Goal: Task Accomplishment & Management: Manage account settings

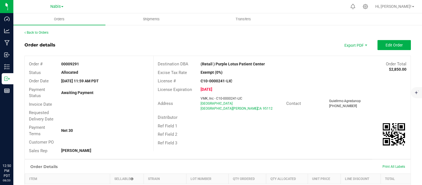
click at [398, 43] on button "Edit Order" at bounding box center [393, 45] width 33 height 10
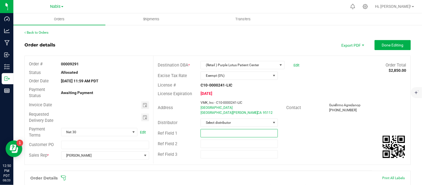
click at [218, 131] on input "text" at bounding box center [239, 133] width 77 height 8
paste input "740989"
click at [143, 105] on span "Toggle calendar" at bounding box center [145, 105] width 4 height 4
type input "Nabis 740989"
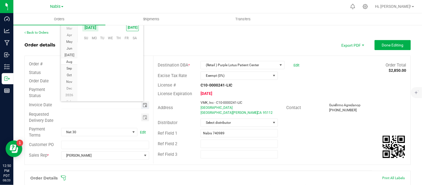
scroll to position [90132, 0]
click at [96, 81] on span "25" at bounding box center [94, 80] width 8 height 9
type input "[DATE]"
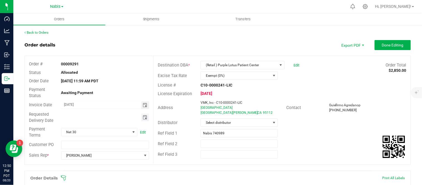
click at [145, 118] on span "Toggle calendar" at bounding box center [145, 117] width 4 height 4
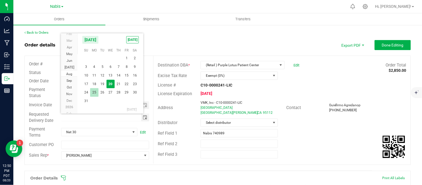
click at [95, 94] on span "25" at bounding box center [94, 92] width 8 height 9
type input "08/25/2025"
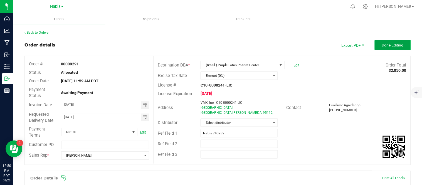
click at [386, 47] on button "Done Editing" at bounding box center [393, 45] width 36 height 10
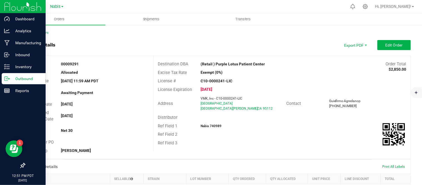
click at [28, 81] on p "Outbound" at bounding box center [26, 78] width 33 height 7
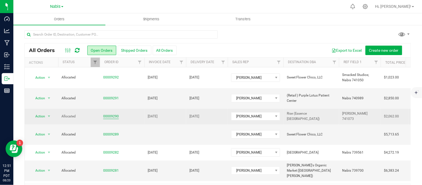
click at [112, 114] on link "00009290" at bounding box center [111, 116] width 16 height 5
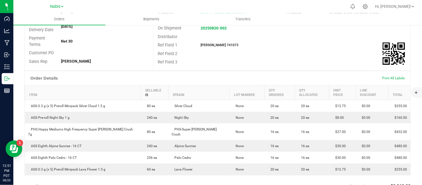
scroll to position [91, 0]
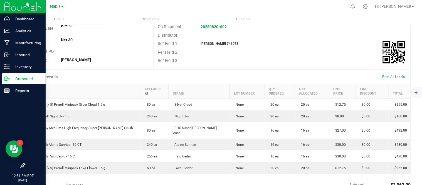
click at [18, 77] on p "Outbound" at bounding box center [26, 78] width 33 height 7
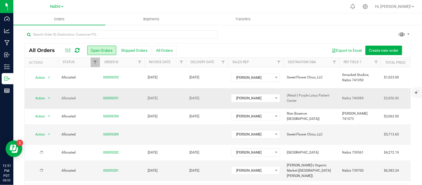
click at [182, 91] on td "Aug 25, 2025" at bounding box center [165, 98] width 42 height 21
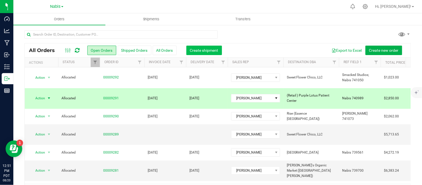
click at [213, 51] on span "Create shipment" at bounding box center [204, 50] width 28 height 4
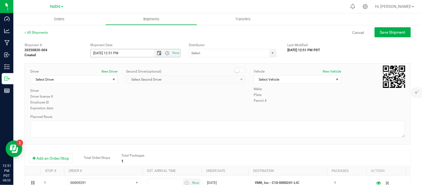
click at [160, 51] on span "Open the date view" at bounding box center [158, 53] width 9 height 4
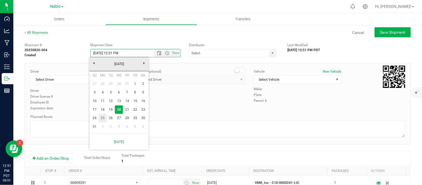
click at [102, 120] on link "25" at bounding box center [103, 118] width 8 height 9
type input "8/25/2025 12:51 PM"
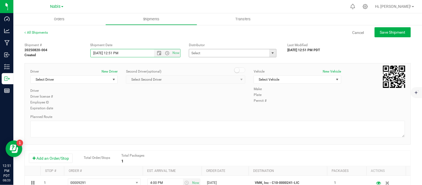
click at [271, 52] on span "select" at bounding box center [273, 53] width 4 height 4
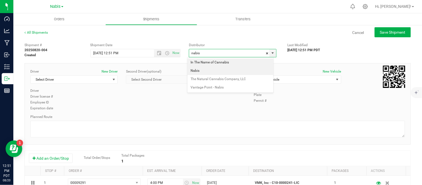
click at [206, 71] on li "Nabis" at bounding box center [230, 71] width 86 height 8
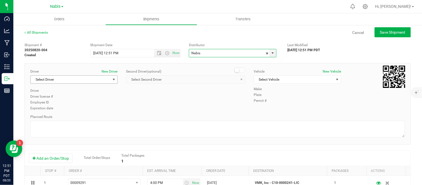
type input "Nabis"
click at [87, 81] on span "Select Driver" at bounding box center [71, 80] width 80 height 8
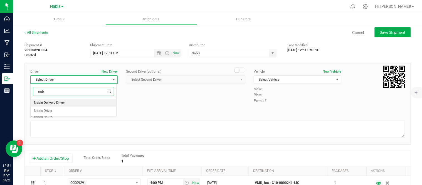
click at [88, 101] on li "Nabis Delivery Driver" at bounding box center [74, 103] width 86 height 8
type input "nab"
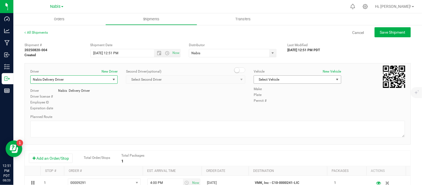
click at [304, 80] on span "Select Vehicle" at bounding box center [294, 80] width 80 height 8
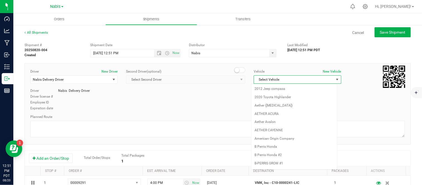
scroll to position [724, 0]
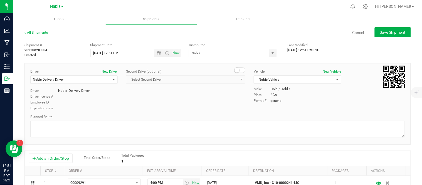
click at [212, 108] on div "Driver New Driver Nabis Delivery Driver Select Driver Nabis Delivery Driver Nab…" at bounding box center [217, 90] width 383 height 43
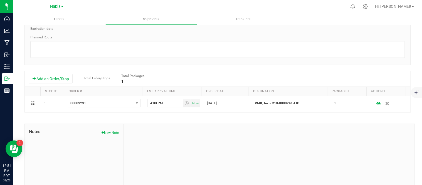
scroll to position [0, 0]
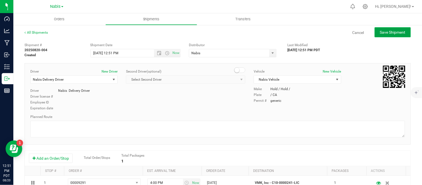
click at [396, 31] on span "Save Shipment" at bounding box center [393, 32] width 26 height 4
type input "8/25/2025 7:51 PM"
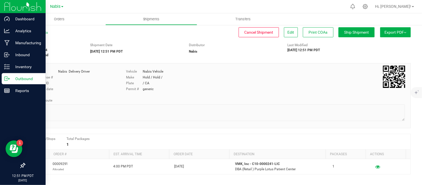
click at [9, 79] on icon at bounding box center [9, 79] width 1 height 1
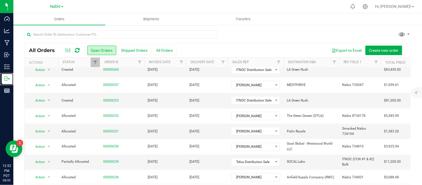
scroll to position [18, 0]
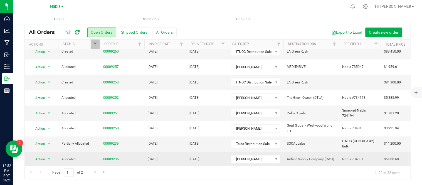
click at [113, 157] on link "00009236" at bounding box center [111, 159] width 16 height 5
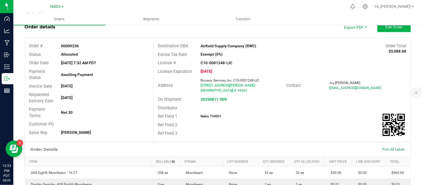
click at [214, 115] on strong "Nabis 734001" at bounding box center [211, 116] width 21 height 4
copy strong "734001"
click at [214, 97] on strong "20250811-009" at bounding box center [214, 99] width 26 height 4
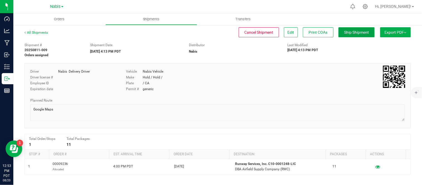
click at [352, 36] on button "Ship Shipment" at bounding box center [356, 32] width 36 height 10
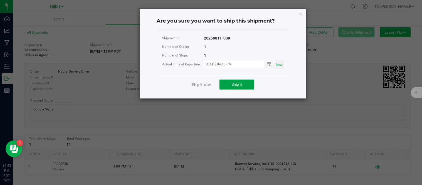
click at [242, 86] on button "Ship it" at bounding box center [236, 85] width 35 height 10
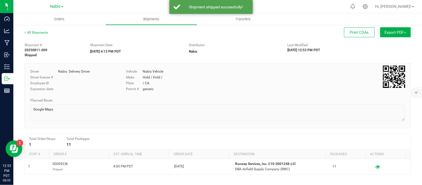
click at [14, 78] on div "All Shipments Print COAs Export PDF Manifest by Package ID Manifest by Lot NY M…" at bounding box center [217, 145] width 409 height 242
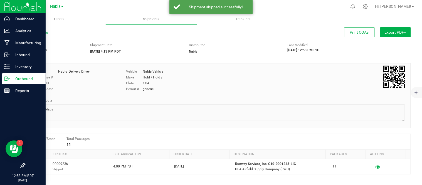
click at [9, 79] on line at bounding box center [7, 79] width 3 height 0
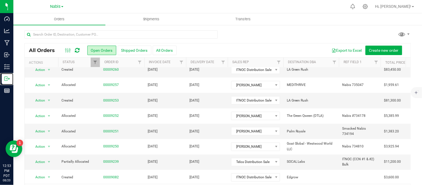
scroll to position [18, 0]
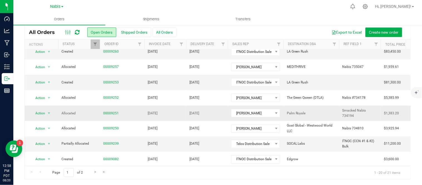
click at [193, 106] on td "[DATE]" at bounding box center [207, 113] width 42 height 15
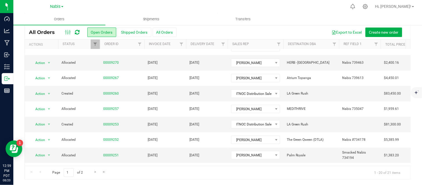
scroll to position [147, 0]
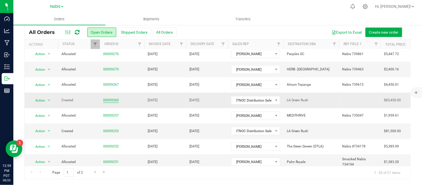
click at [110, 98] on link "00009260" at bounding box center [111, 100] width 16 height 5
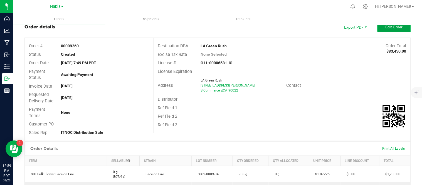
click at [391, 29] on span "Edit Order" at bounding box center [393, 27] width 17 height 4
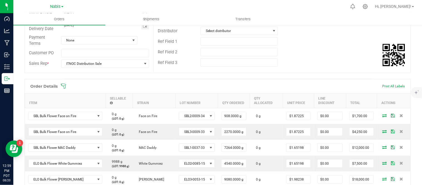
scroll to position [90, 0]
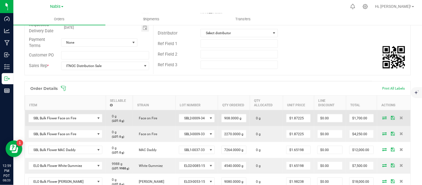
click at [382, 116] on icon at bounding box center [384, 117] width 4 height 3
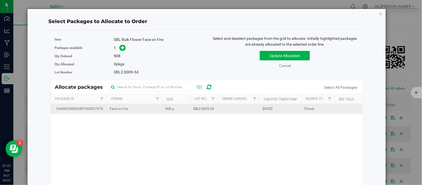
click at [172, 109] on span "908 g" at bounding box center [169, 108] width 9 height 5
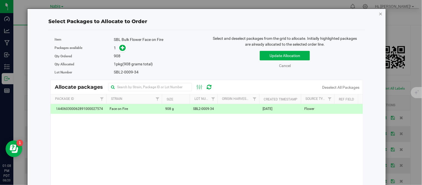
click at [379, 12] on icon "button" at bounding box center [381, 13] width 4 height 7
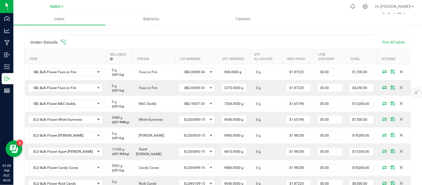
scroll to position [155, 0]
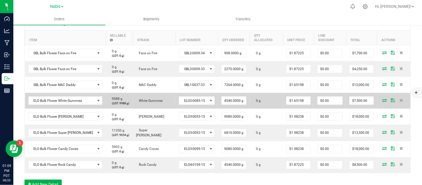
click at [382, 98] on icon at bounding box center [384, 99] width 4 height 3
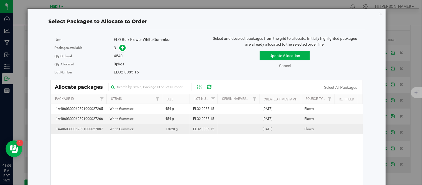
click at [209, 132] on td "ELO2-0085-15" at bounding box center [204, 129] width 28 height 10
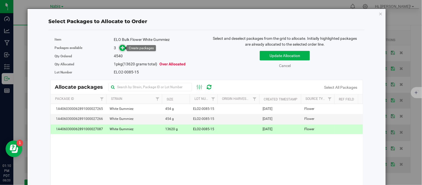
click at [122, 48] on icon at bounding box center [123, 48] width 4 height 4
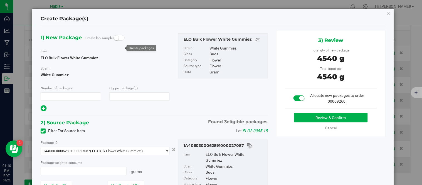
type input "1"
type input "4,540.0000"
type input "4540.0000 g"
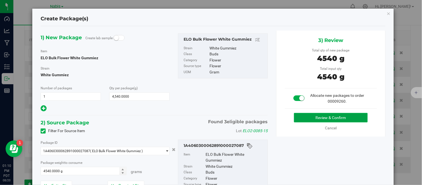
click at [300, 118] on button "Review & Confirm" at bounding box center [331, 117] width 74 height 9
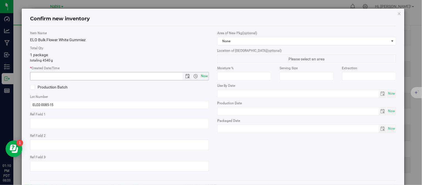
click at [200, 77] on span "Now" at bounding box center [204, 76] width 9 height 8
type input "8/20/2025 1:10 PM"
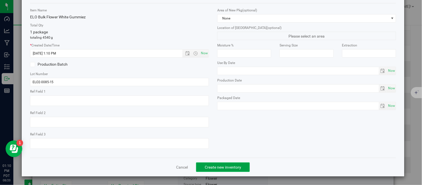
click at [221, 167] on span "Create new inventory" at bounding box center [223, 167] width 36 height 4
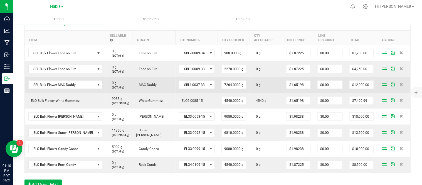
click at [382, 83] on icon at bounding box center [384, 84] width 4 height 3
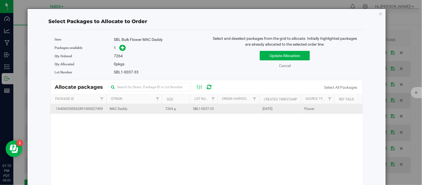
click at [177, 110] on td "7264 g" at bounding box center [176, 109] width 28 height 10
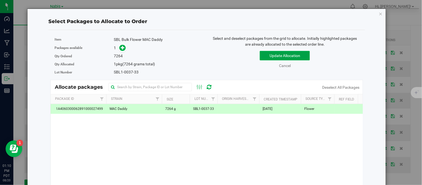
click at [276, 55] on button "Update Allocation" at bounding box center [285, 55] width 50 height 9
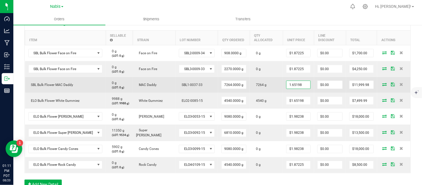
click at [299, 81] on input "1.65198" at bounding box center [298, 85] width 24 height 8
paste input "225"
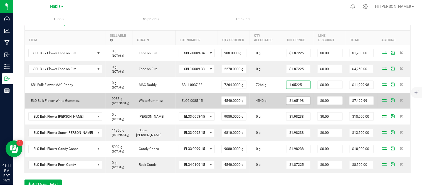
type input "$1.65225"
type input "$12,001.94"
click at [295, 97] on input "1.65198" at bounding box center [298, 101] width 24 height 8
paste input "225"
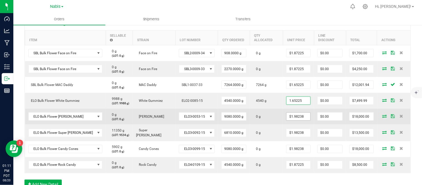
type input "$1.65225"
type input "$7,501.22"
click at [293, 113] on input "1.98238" at bounding box center [298, 117] width 24 height 8
paste input "65225"
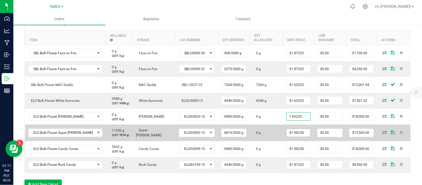
type input "$1.65225"
type input "$15,002.43"
click at [293, 130] on input "1.98238" at bounding box center [298, 133] width 24 height 8
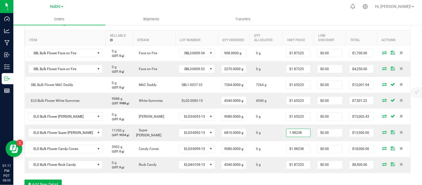
type input "$1.98238"
type input "$13,500.01"
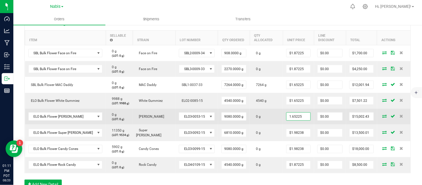
click at [296, 113] on input "1.65225" at bounding box center [298, 117] width 24 height 8
paste input "98416"
type input "$1.98416"
type input "0"
type input "$18,016.17"
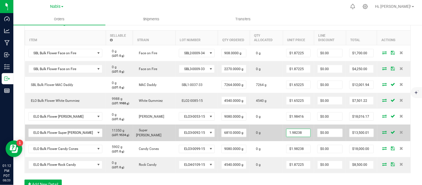
click at [299, 129] on input "1.98238" at bounding box center [298, 133] width 24 height 8
paste input "416"
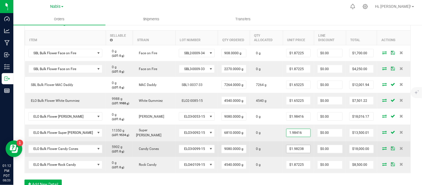
type input "1.98416"
type input "1.98238"
type input "$1.98416"
type input "$13,512.13"
click at [295, 145] on input "1.98238" at bounding box center [298, 149] width 24 height 8
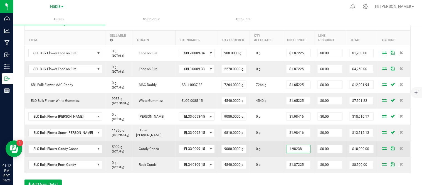
paste input "416"
type input "1.98416"
type input "0"
type input "$1.98416"
type input "$18,016.17"
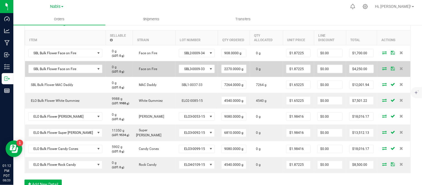
click at [380, 66] on td at bounding box center [393, 69] width 33 height 16
click at [382, 67] on icon at bounding box center [384, 68] width 4 height 3
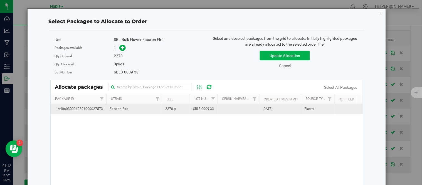
click at [192, 110] on td "SBL3-0009-33" at bounding box center [204, 109] width 28 height 10
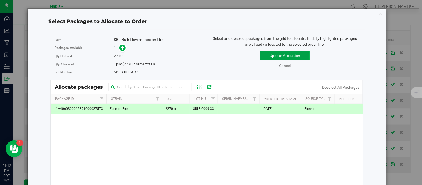
click at [271, 52] on button "Update Allocation" at bounding box center [285, 55] width 50 height 9
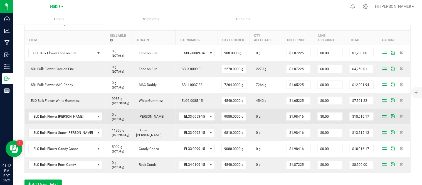
click at [382, 114] on icon at bounding box center [384, 115] width 4 height 3
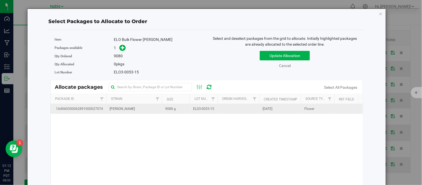
click at [170, 110] on span "9080 g" at bounding box center [170, 108] width 11 height 5
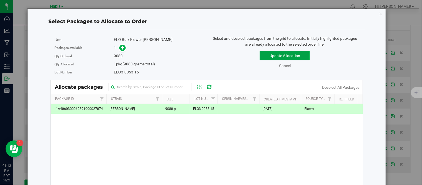
click at [278, 53] on button "Update Allocation" at bounding box center [285, 55] width 50 height 9
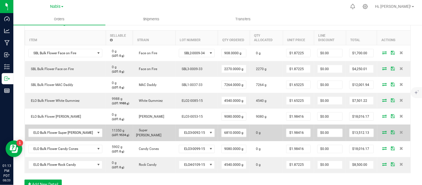
click at [382, 131] on icon at bounding box center [384, 132] width 4 height 3
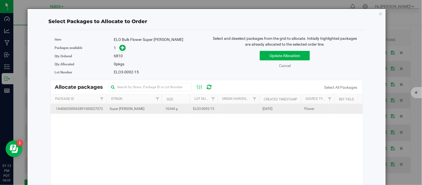
click at [176, 110] on span "16344 g" at bounding box center [171, 108] width 13 height 5
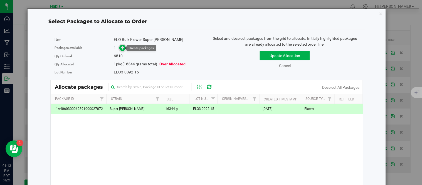
click at [123, 48] on icon at bounding box center [123, 48] width 4 height 4
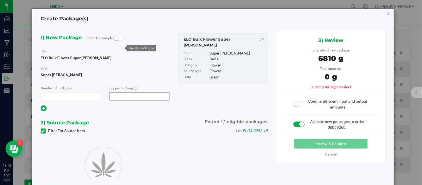
type input "1"
type input "6,810.0000"
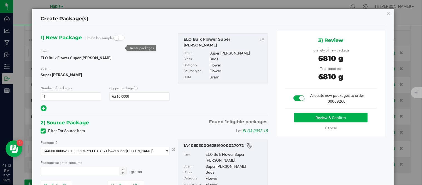
type input "6810.0000 g"
click at [302, 119] on button "Review & Confirm" at bounding box center [331, 117] width 74 height 9
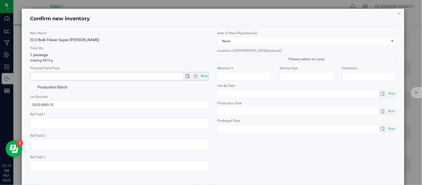
click at [203, 76] on span "Now" at bounding box center [204, 76] width 9 height 8
type input "8/20/2025 1:13 PM"
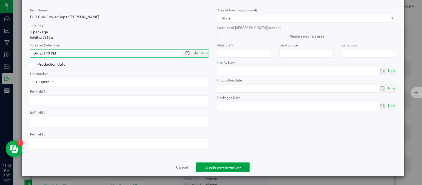
click at [225, 167] on span "Create new inventory" at bounding box center [223, 167] width 36 height 4
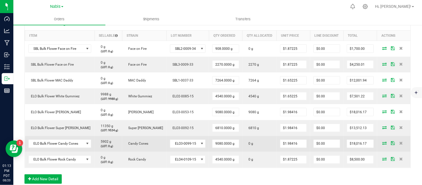
click at [382, 142] on icon at bounding box center [384, 143] width 4 height 3
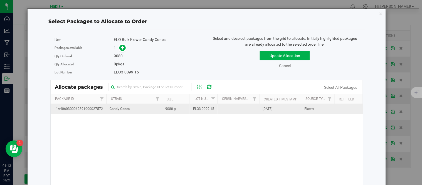
click at [196, 107] on span "ELO3-0099-15" at bounding box center [203, 108] width 21 height 5
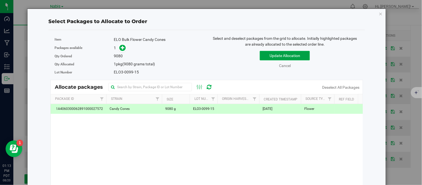
click at [265, 56] on button "Update Allocation" at bounding box center [285, 55] width 50 height 9
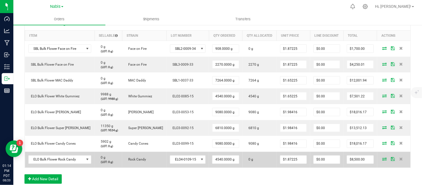
click at [382, 159] on icon at bounding box center [384, 158] width 4 height 3
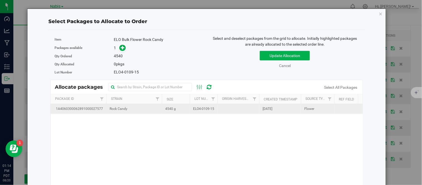
click at [174, 110] on span "4540 g" at bounding box center [170, 108] width 11 height 5
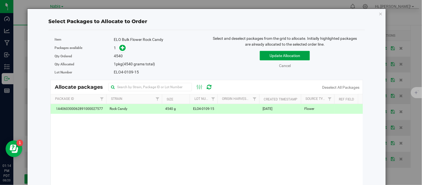
click at [281, 57] on button "Update Allocation" at bounding box center [285, 55] width 50 height 9
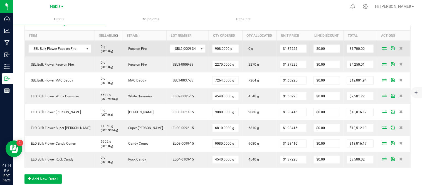
click at [382, 48] on icon at bounding box center [384, 47] width 4 height 3
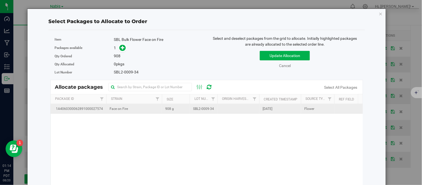
click at [172, 112] on td "908 g" at bounding box center [176, 109] width 28 height 10
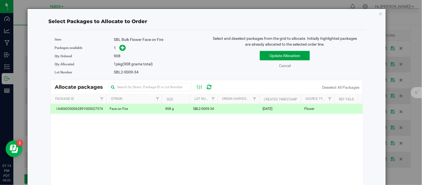
click at [281, 56] on button "Update Allocation" at bounding box center [285, 55] width 50 height 9
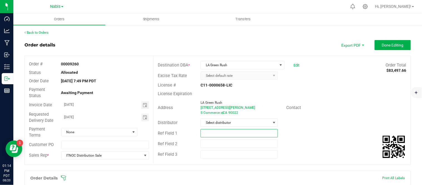
click at [226, 130] on input "text" at bounding box center [239, 133] width 77 height 8
type input "LLH on Sales sheet but flourish-pending confirmation"
click at [386, 47] on button "Done Editing" at bounding box center [393, 45] width 36 height 10
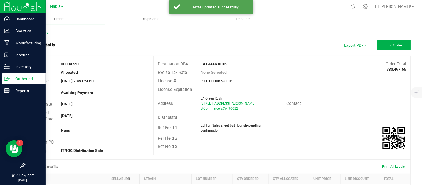
click at [10, 79] on p "Outbound" at bounding box center [26, 78] width 33 height 7
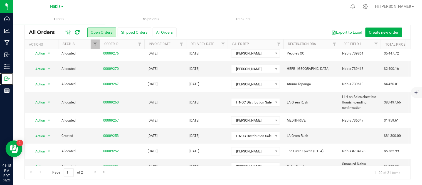
scroll to position [148, 0]
click at [177, 92] on td "[DATE]" at bounding box center [165, 102] width 42 height 21
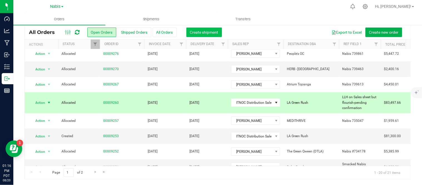
click at [205, 28] on button "Create shipment" at bounding box center [204, 32] width 36 height 9
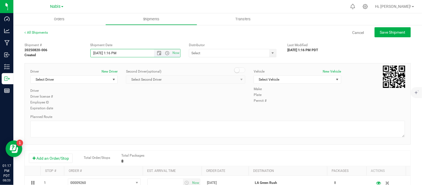
click at [98, 53] on input "8/20/2025 1:16 PM" at bounding box center [127, 53] width 73 height 8
click at [98, 53] on input "8/12/2025 1:16 PM" at bounding box center [127, 53] width 73 height 8
type input "8/12/2025 1:16 PM"
click at [212, 53] on input "text" at bounding box center [228, 53] width 78 height 8
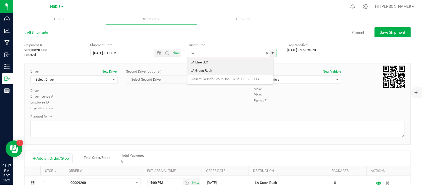
click at [204, 70] on li "LA Green Rush" at bounding box center [230, 71] width 86 height 8
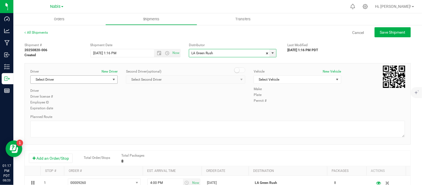
type input "LA Green Rush"
click at [74, 78] on span "Select Driver" at bounding box center [71, 80] width 80 height 8
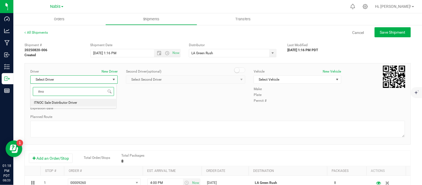
click at [68, 104] on span "ITNOC Sale Distributor Driver" at bounding box center [55, 102] width 43 height 7
type input "itno"
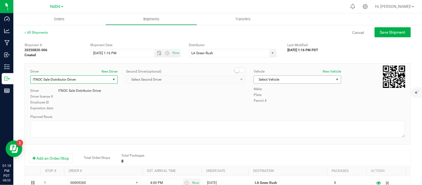
click at [293, 80] on span "Select Vehicle" at bounding box center [294, 80] width 80 height 8
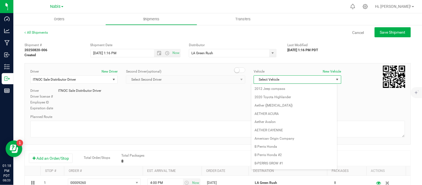
scroll to position [349, 0]
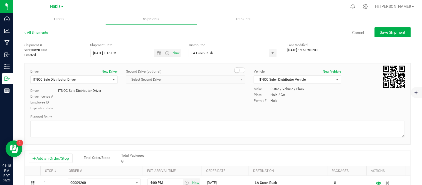
click at [228, 93] on div "Driver New Driver ITNOC Sale Distributor Driver Select Driver ITNOC Sale Distri…" at bounding box center [217, 90] width 383 height 43
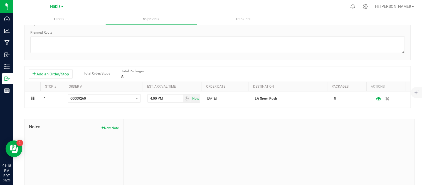
scroll to position [0, 0]
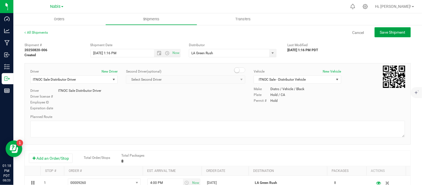
click at [390, 31] on span "Save Shipment" at bounding box center [393, 32] width 26 height 4
type input "8/12/2025 8:16 PM"
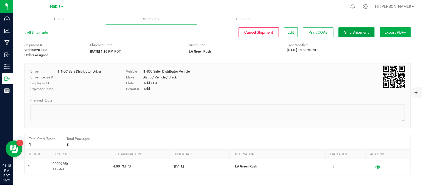
click at [347, 35] on button "Ship Shipment" at bounding box center [356, 32] width 36 height 10
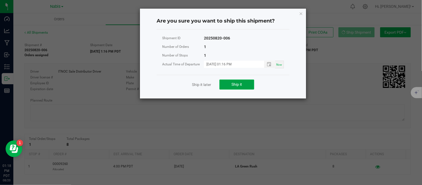
click at [241, 86] on button "Ship it" at bounding box center [236, 85] width 35 height 10
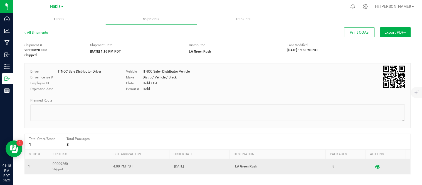
click at [375, 168] on icon "button" at bounding box center [377, 167] width 5 height 4
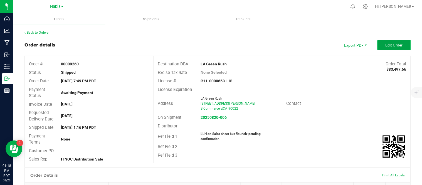
click at [385, 41] on button "Edit Order" at bounding box center [393, 45] width 33 height 10
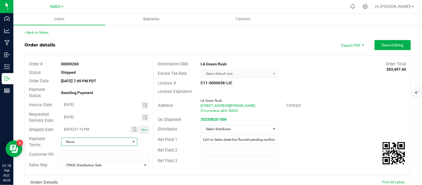
click at [103, 144] on span "None" at bounding box center [95, 142] width 69 height 8
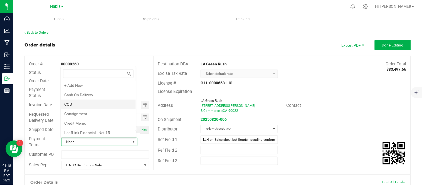
click at [83, 103] on li "COD" at bounding box center [98, 104] width 75 height 9
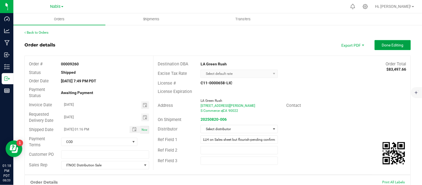
click at [376, 47] on button "Done Editing" at bounding box center [393, 45] width 36 height 10
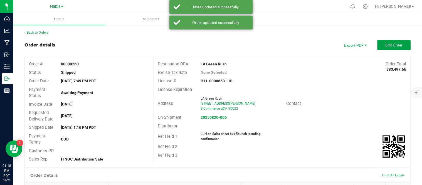
click at [377, 47] on button "Edit Order" at bounding box center [393, 45] width 33 height 10
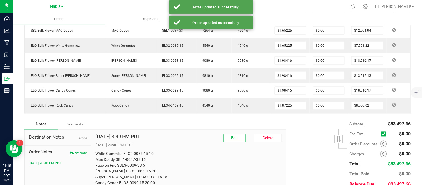
scroll to position [232, 0]
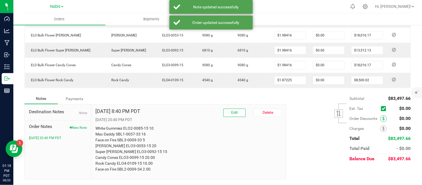
click at [380, 118] on span at bounding box center [383, 118] width 7 height 7
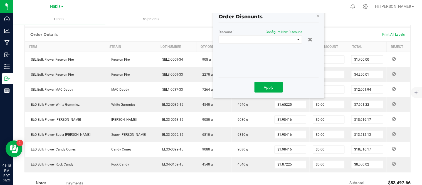
scroll to position [145, 0]
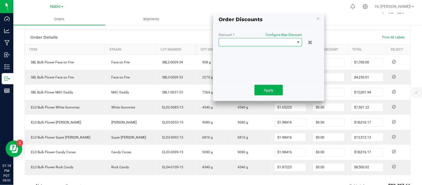
click at [255, 42] on span at bounding box center [257, 42] width 76 height 8
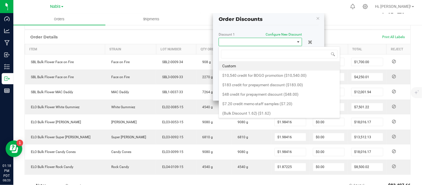
scroll to position [145, 0]
type input "47.66"
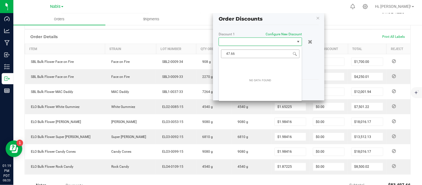
click at [240, 51] on input "47.66" at bounding box center [260, 54] width 78 height 9
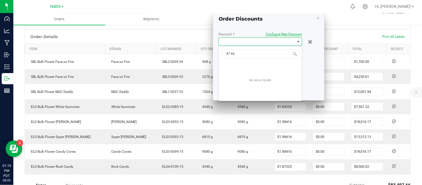
click at [279, 35] on span "Configure New Discount" at bounding box center [284, 34] width 36 height 4
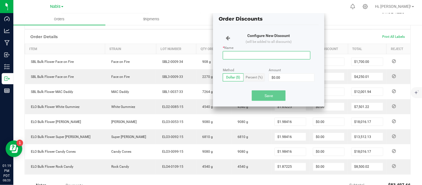
click at [268, 53] on input "* Name" at bounding box center [267, 55] width 88 height 8
paste input "47.66"
type input "bulk 47.66"
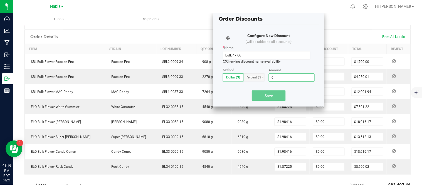
click at [286, 77] on input "0" at bounding box center [291, 78] width 45 height 8
paste input "47.66"
type input "$47.66"
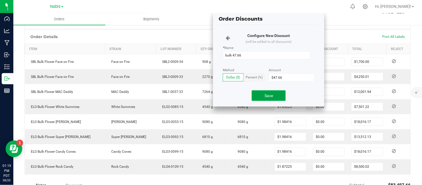
click at [266, 96] on span "Save" at bounding box center [268, 95] width 8 height 4
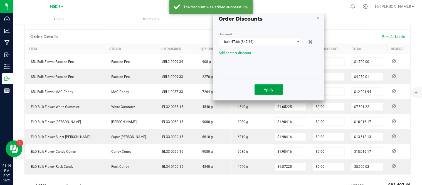
click at [274, 90] on button "Apply" at bounding box center [268, 89] width 28 height 11
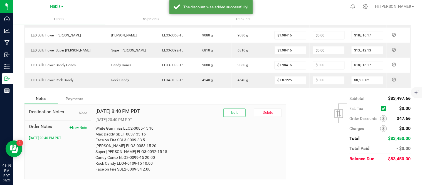
scroll to position [0, 0]
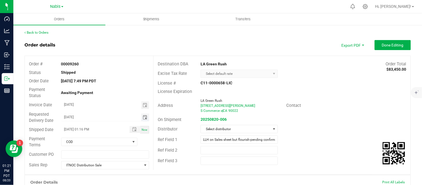
click at [71, 115] on input "08/13/2025" at bounding box center [101, 116] width 80 height 7
type input "08/12/2025"
click at [201, 140] on input "LLH on Sales sheet but flourish-pending confirmation" at bounding box center [239, 139] width 77 height 8
type input "ITNOC (Bill) Bulk - LLH on Sales sheet but flourish-pending confirmation"
click at [389, 47] on button "Done Editing" at bounding box center [393, 45] width 36 height 10
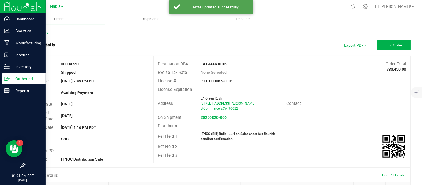
click at [7, 77] on icon at bounding box center [7, 79] width 6 height 6
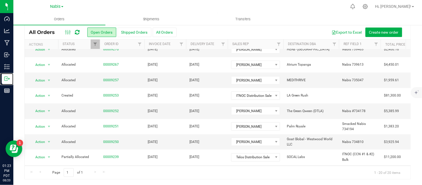
scroll to position [149, 0]
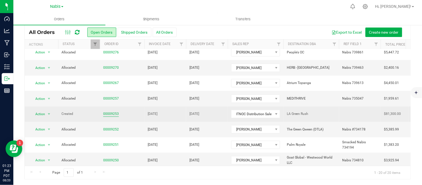
click at [108, 111] on link "00009253" at bounding box center [111, 113] width 16 height 5
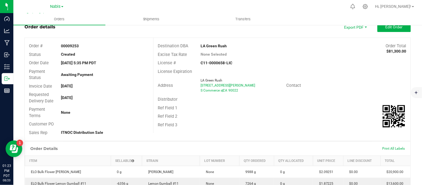
click at [108, 92] on div "Requested Delivery Date Aug 12, 2025" at bounding box center [89, 97] width 128 height 15
click at [391, 27] on span "Edit Order" at bounding box center [393, 27] width 17 height 4
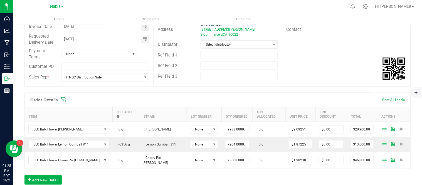
scroll to position [96, 0]
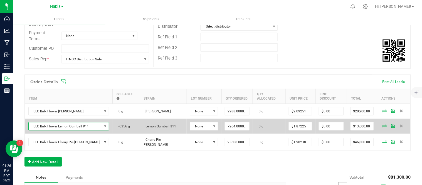
click at [65, 122] on span "ELO Bulk Flower Lemon Gumball #11" at bounding box center [65, 126] width 73 height 8
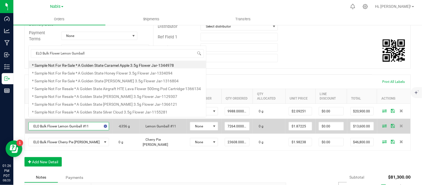
scroll to position [8, 69]
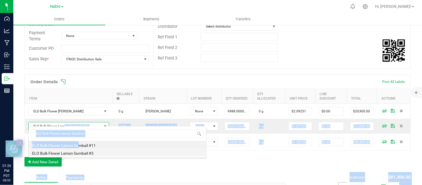
drag, startPoint x: 65, startPoint y: 122, endPoint x: 85, endPoint y: 155, distance: 38.4
click at [85, 155] on body "Dashboard Analytics Manufacturing Inbound Inventory Outbound Reports 01:26 PM P…" at bounding box center [211, 92] width 422 height 185
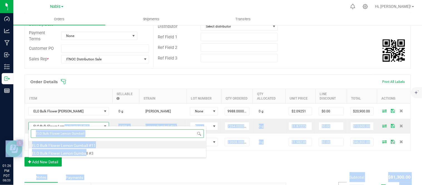
click at [85, 132] on input "ELO Bulk Flower Lemon Gumball" at bounding box center [117, 133] width 173 height 9
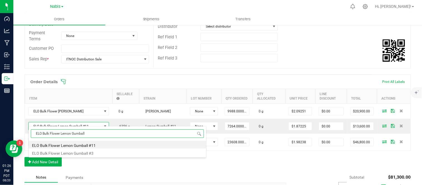
click at [85, 132] on input "ELO Bulk Flower Lemon Gumball" at bounding box center [117, 133] width 173 height 9
type input "ELO Bulk Flower Lemon Gumball"
click at [88, 145] on li "ELO Bulk Flower Lemon Gumball" at bounding box center [117, 145] width 177 height 8
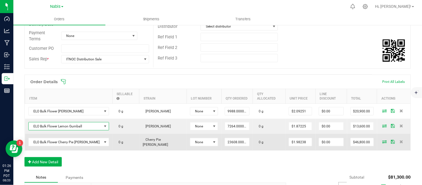
scroll to position [0, 0]
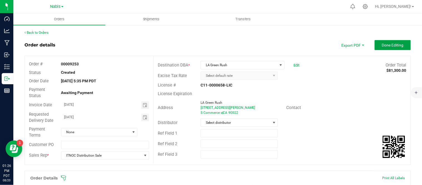
click at [384, 44] on span "Done Editing" at bounding box center [393, 45] width 22 height 4
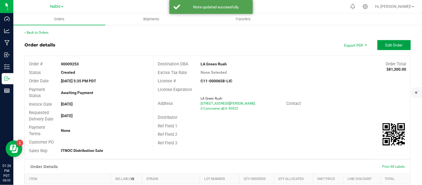
click at [385, 44] on span "Edit Order" at bounding box center [393, 45] width 17 height 4
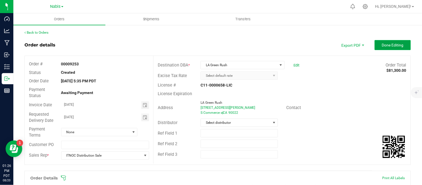
click at [395, 40] on button "Done Editing" at bounding box center [393, 45] width 36 height 10
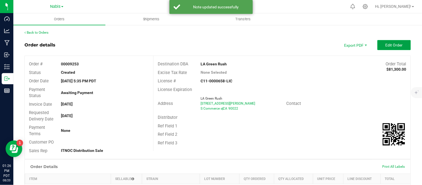
click at [395, 40] on button "Edit Order" at bounding box center [393, 45] width 33 height 10
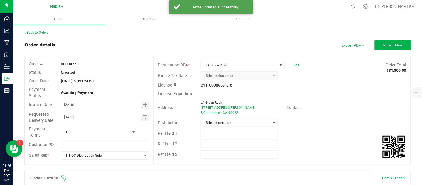
scroll to position [66, 0]
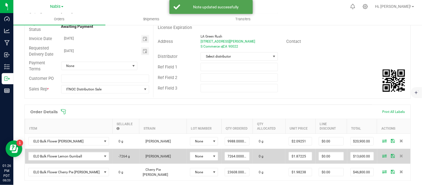
click at [382, 154] on icon at bounding box center [384, 155] width 4 height 3
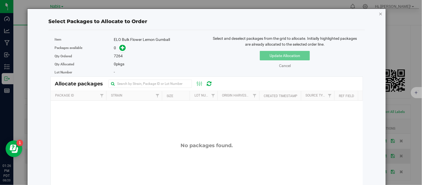
click at [379, 12] on icon "button" at bounding box center [381, 13] width 4 height 7
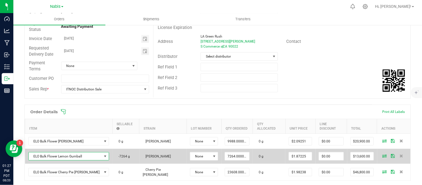
click at [84, 153] on span "ELO Bulk Flower Lemon Gumball" at bounding box center [65, 156] width 73 height 8
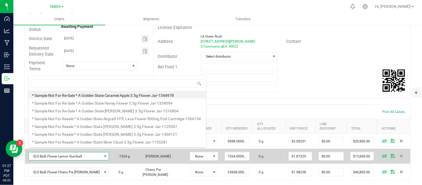
scroll to position [8, 65]
type input "ELO Bulk Flower Lemon Gumball"
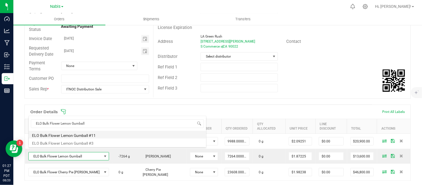
click at [102, 137] on li "ELO Bulk Flower Lemon Gumball #11" at bounding box center [117, 135] width 177 height 8
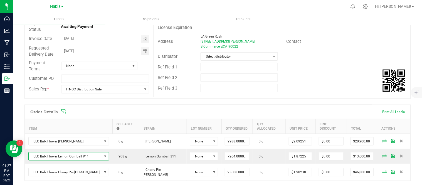
click at [323, 86] on div "Ref Field 3" at bounding box center [282, 88] width 257 height 11
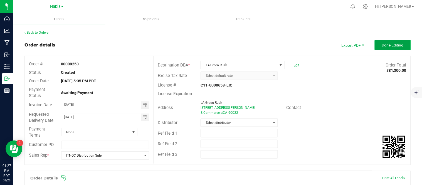
click at [386, 42] on button "Done Editing" at bounding box center [393, 45] width 36 height 10
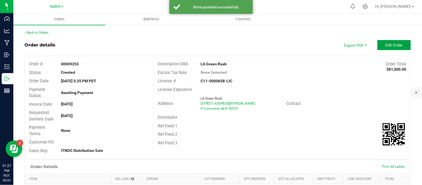
click at [386, 42] on button "Edit Order" at bounding box center [393, 45] width 33 height 10
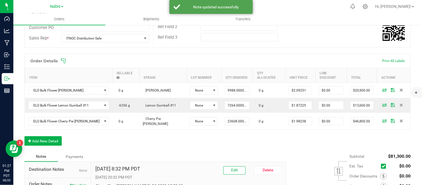
scroll to position [118, 0]
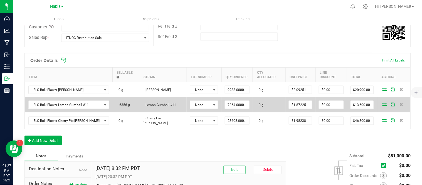
click at [382, 103] on icon at bounding box center [384, 104] width 4 height 3
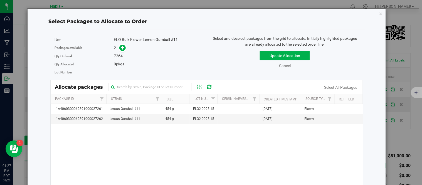
click at [379, 12] on icon "button" at bounding box center [381, 13] width 4 height 7
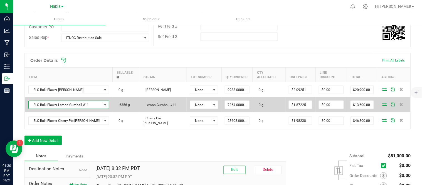
click at [103, 103] on span "NO DATA FOUND" at bounding box center [105, 105] width 4 height 4
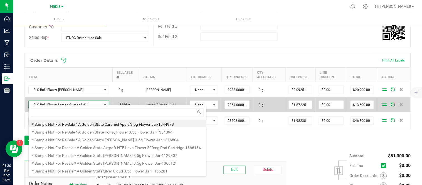
scroll to position [8, 69]
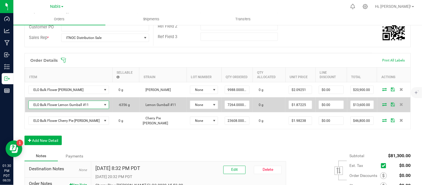
click at [85, 101] on span "ELO Bulk Flower Lemon Gumball #11" at bounding box center [65, 105] width 73 height 8
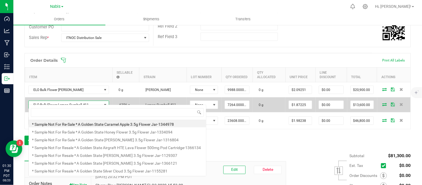
scroll to position [8, 70]
type input "ELO Bulk Flower Purple Jello"
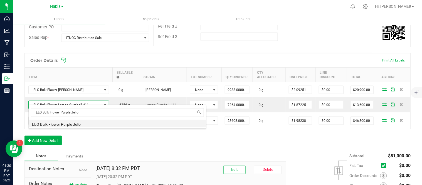
click at [79, 124] on li "ELO Bulk Flower Purple Jello" at bounding box center [117, 124] width 177 height 8
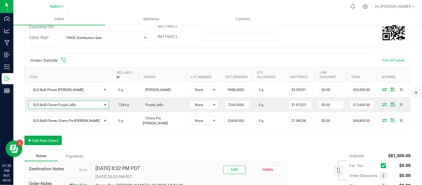
scroll to position [0, 0]
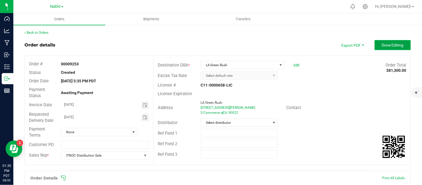
click at [391, 44] on span "Done Editing" at bounding box center [393, 45] width 22 height 4
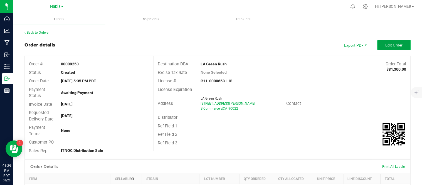
click at [387, 46] on span "Edit Order" at bounding box center [393, 45] width 17 height 4
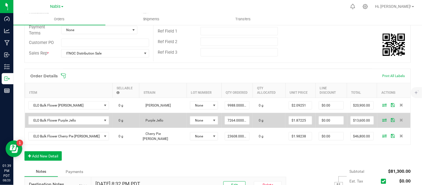
scroll to position [102, 0]
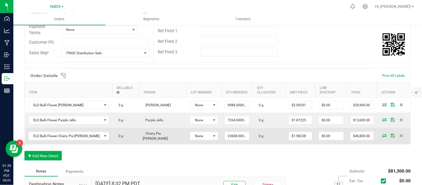
click at [380, 132] on td at bounding box center [393, 136] width 33 height 17
click at [382, 134] on icon at bounding box center [384, 135] width 4 height 3
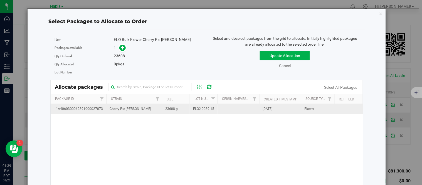
click at [218, 110] on td at bounding box center [238, 109] width 42 height 10
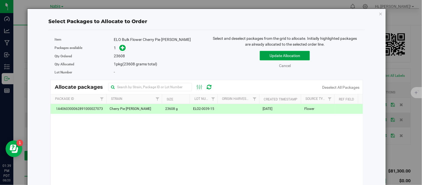
click at [272, 56] on button "Update Allocation" at bounding box center [285, 55] width 50 height 9
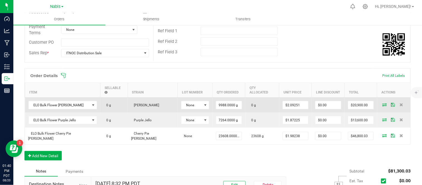
click at [382, 103] on icon at bounding box center [384, 104] width 4 height 3
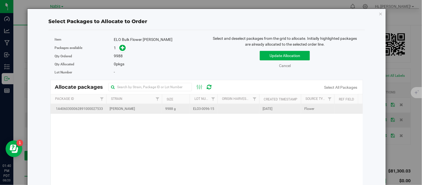
click at [224, 110] on td at bounding box center [238, 109] width 42 height 10
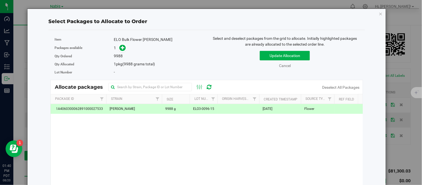
click at [284, 48] on div "Update Allocation Cancel Deselect All Packages" at bounding box center [285, 58] width 148 height 20
click at [286, 53] on button "Update Allocation" at bounding box center [285, 55] width 50 height 9
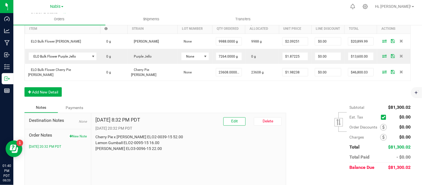
scroll to position [0, 0]
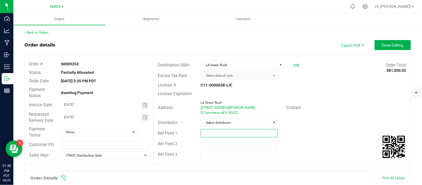
click at [251, 136] on input "text" at bounding box center [239, 133] width 77 height 8
type input "pending lemon gumball confirmation"
click at [71, 116] on input "08/12/2025" at bounding box center [101, 116] width 80 height 7
type input "08/11/2025"
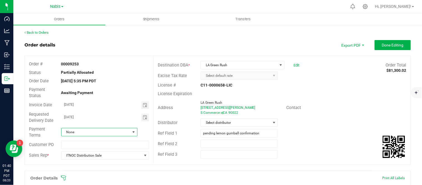
click at [83, 131] on span "None" at bounding box center [95, 132] width 69 height 8
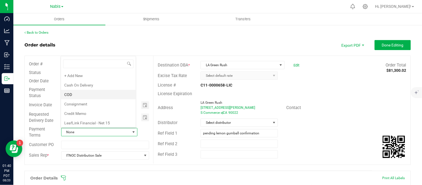
click at [101, 92] on li "COD" at bounding box center [98, 94] width 75 height 9
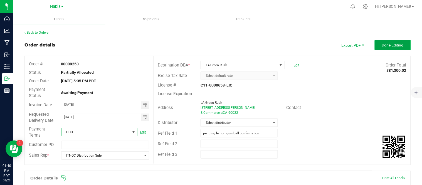
click at [384, 40] on button "Done Editing" at bounding box center [393, 45] width 36 height 10
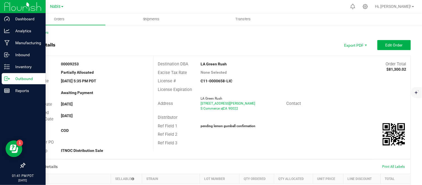
click at [15, 79] on p "Outbound" at bounding box center [26, 78] width 33 height 7
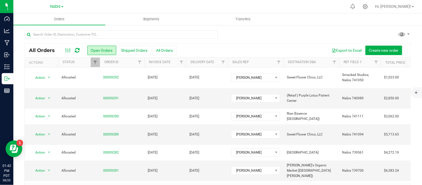
scroll to position [18, 0]
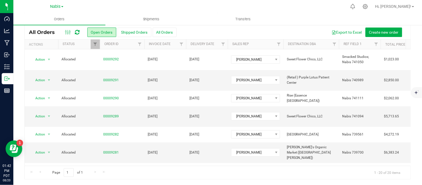
click at [409, 40] on div "All Orders Open Orders Shipped Orders All Orders Export to Excel Create new ord…" at bounding box center [217, 95] width 409 height 179
click at [113, 114] on link "00009289" at bounding box center [111, 116] width 16 height 5
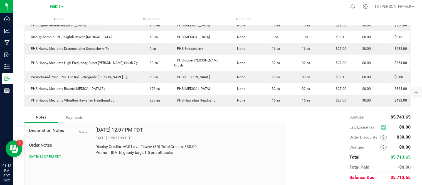
scroll to position [332, 0]
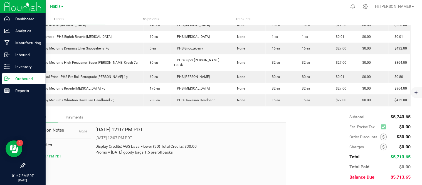
click at [11, 79] on p "Outbound" at bounding box center [26, 78] width 33 height 7
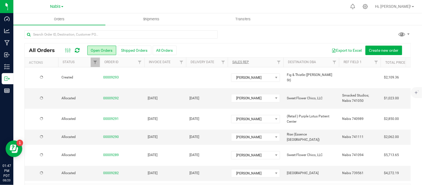
drag, startPoint x: 377, startPoint y: 31, endPoint x: 241, endPoint y: 62, distance: 139.2
click at [377, 31] on div at bounding box center [217, 36] width 386 height 13
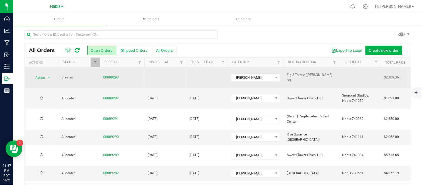
click at [113, 76] on link "00009293" at bounding box center [111, 77] width 16 height 5
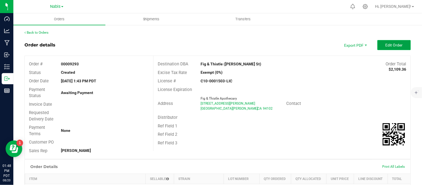
click at [386, 43] on span "Edit Order" at bounding box center [393, 45] width 17 height 4
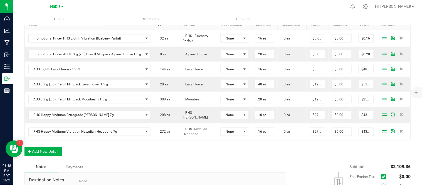
scroll to position [162, 0]
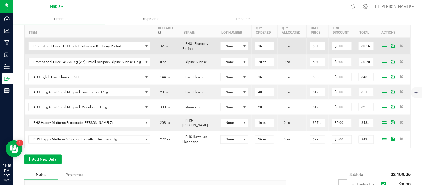
click at [382, 46] on icon at bounding box center [384, 45] width 4 height 3
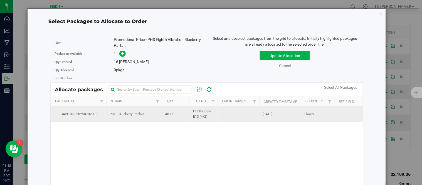
click at [186, 114] on td "48 ea" at bounding box center [176, 114] width 28 height 15
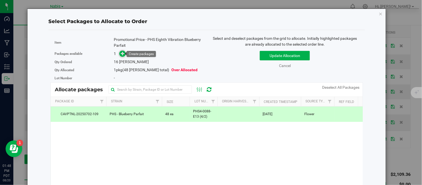
click at [124, 52] on icon at bounding box center [123, 53] width 4 height 4
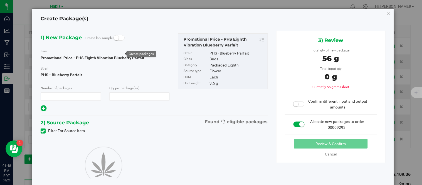
type input "1"
type input "16"
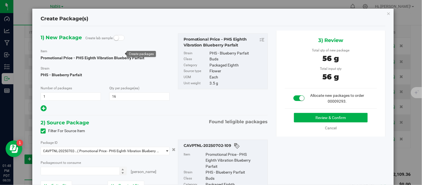
type input "16 ea"
click at [340, 123] on div "Review & Confirm Cancel" at bounding box center [331, 122] width 92 height 18
click at [344, 121] on button "Review & Confirm" at bounding box center [331, 117] width 74 height 9
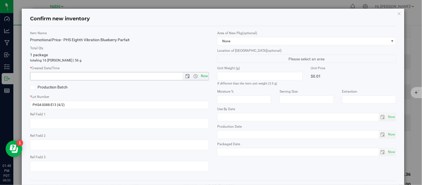
click at [201, 77] on span "Now" at bounding box center [204, 76] width 9 height 8
type input "8/20/2025 1:48 PM"
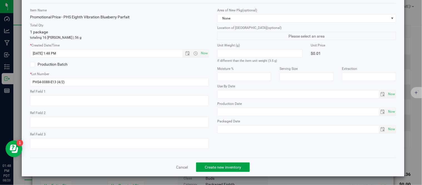
click at [221, 168] on span "Create new inventory" at bounding box center [223, 167] width 36 height 4
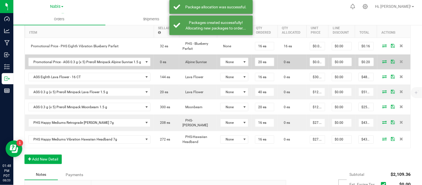
click at [382, 63] on icon at bounding box center [384, 61] width 4 height 3
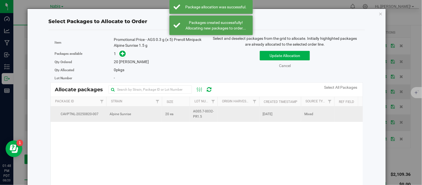
click at [184, 112] on td "20 ea" at bounding box center [176, 114] width 28 height 15
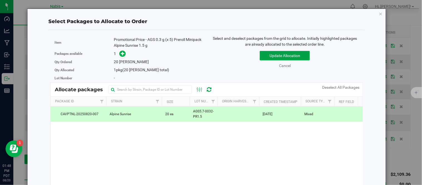
click at [270, 58] on button "Update Allocation" at bounding box center [285, 55] width 50 height 9
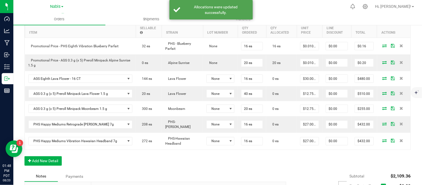
click at [382, 78] on icon at bounding box center [384, 77] width 4 height 3
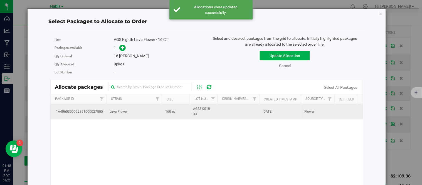
click at [197, 111] on span "AGS3-0010-33" at bounding box center [203, 111] width 21 height 11
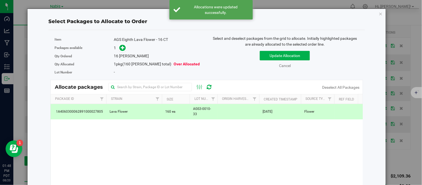
click at [118, 44] on div "Packages available 1" at bounding box center [129, 48] width 148 height 9
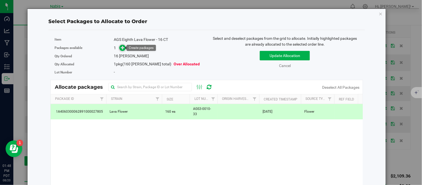
click at [122, 46] on icon at bounding box center [123, 48] width 4 height 4
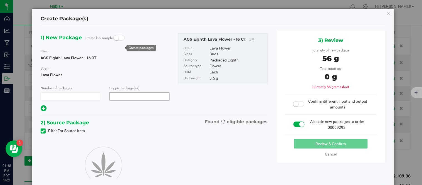
type input "1"
type input "16"
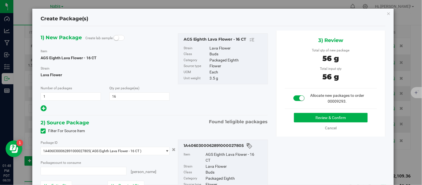
type input "16 ea"
click at [310, 115] on button "Review & Confirm" at bounding box center [331, 117] width 74 height 9
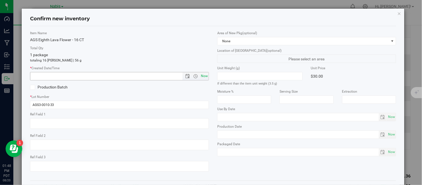
click at [203, 75] on span "Now" at bounding box center [204, 76] width 9 height 8
type input "8/20/2025 1:48 PM"
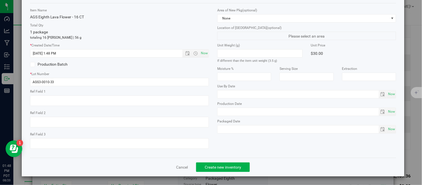
click at [217, 172] on div "Cancel Create new inventory" at bounding box center [213, 167] width 366 height 19
click at [221, 170] on button "Create new inventory" at bounding box center [223, 166] width 54 height 9
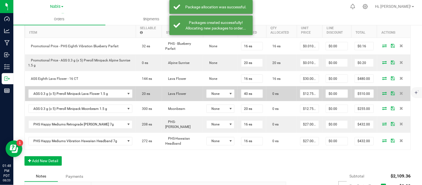
click at [382, 93] on icon at bounding box center [384, 92] width 4 height 3
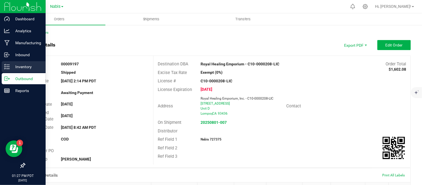
drag, startPoint x: 0, startPoint y: 0, endPoint x: 6, endPoint y: 65, distance: 64.8
click at [6, 65] on icon at bounding box center [7, 67] width 6 height 6
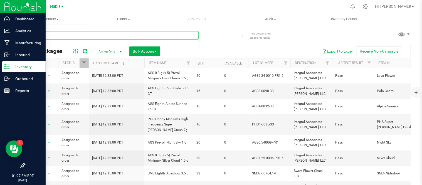
click at [123, 34] on input "text" at bounding box center [111, 35] width 174 height 8
paste input "ELO2-0095-15"
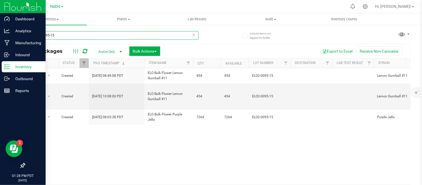
type input "ELO2-0095-15"
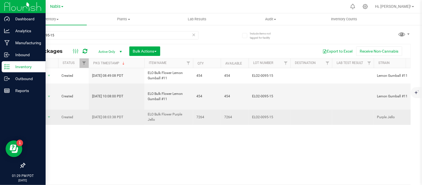
drag, startPoint x: 147, startPoint y: 104, endPoint x: 190, endPoint y: 112, distance: 43.0
click at [190, 112] on td "ELO Bulk Flower Purple Jello" at bounding box center [168, 117] width 49 height 15
copy span "ELO Bulk Flower Purple Jello"
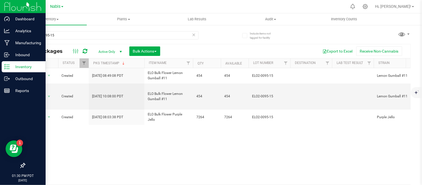
copy span "ELO Bulk Flower Purple Jello"
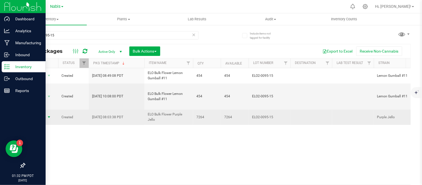
click at [47, 115] on span "select" at bounding box center [49, 117] width 4 height 4
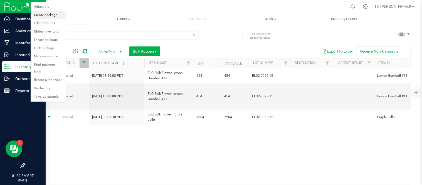
click at [58, 16] on li "Create package" at bounding box center [48, 15] width 35 height 8
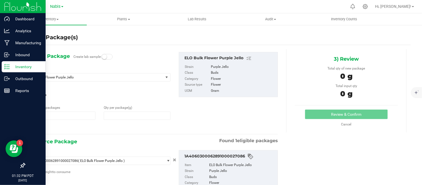
type input "1"
type input "0.0000"
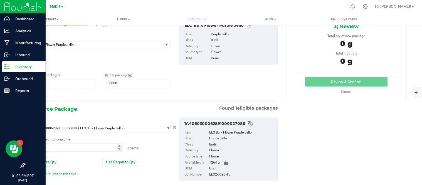
scroll to position [25, 0]
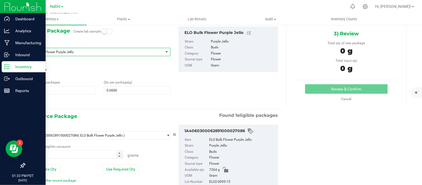
click at [112, 50] on span "ELO Bulk Flower Purple Jello" at bounding box center [93, 52] width 125 height 4
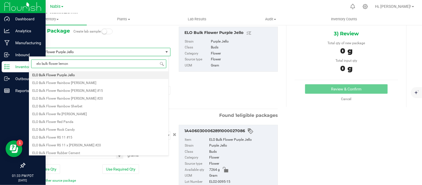
scroll to position [0, 0]
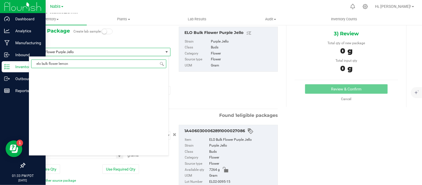
type input "elo bulk flower lemon g"
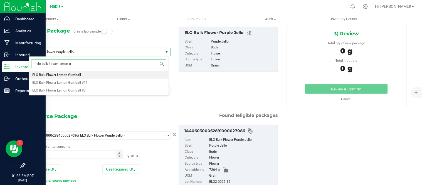
click at [104, 74] on li "ELO Bulk Flower Lemon Gumball" at bounding box center [99, 75] width 140 height 8
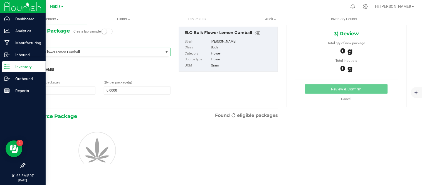
type input "0.0000"
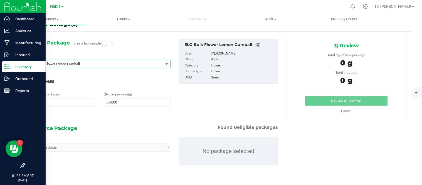
scroll to position [13, 0]
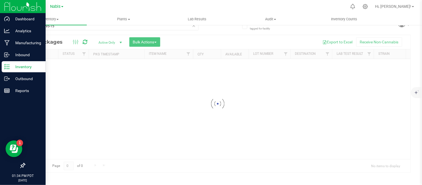
scroll to position [9, 0]
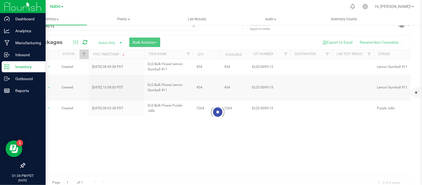
scroll to position [9, 0]
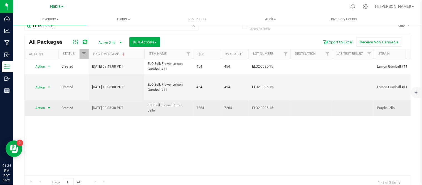
click at [43, 104] on span "Action" at bounding box center [37, 108] width 15 height 8
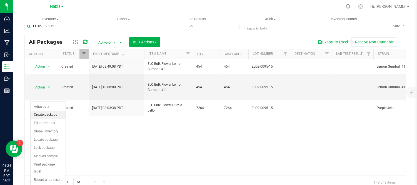
click at [53, 114] on li "Create package" at bounding box center [48, 115] width 35 height 8
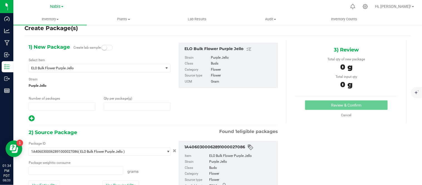
type input "1"
type input "0.0000"
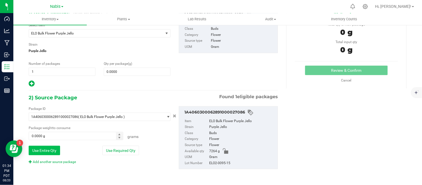
click at [47, 149] on button "Use Entire Qty" at bounding box center [44, 150] width 31 height 9
type input "7264.0000 g"
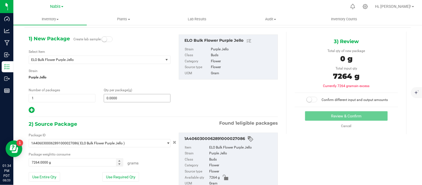
scroll to position [17, 0]
click at [135, 95] on span at bounding box center [137, 98] width 67 height 8
type input "7264"
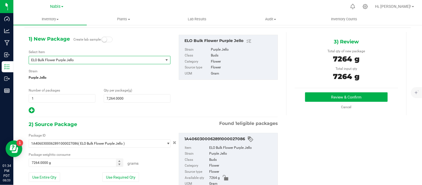
click at [100, 56] on span "ELO Bulk Flower Purple Jello" at bounding box center [96, 60] width 134 height 8
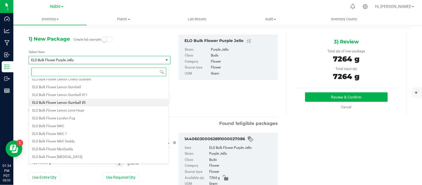
scroll to position [3466, 0]
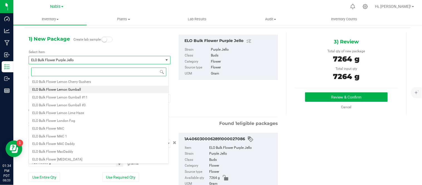
click at [77, 88] on span "ELO Bulk Flower Lemon Gumball" at bounding box center [56, 90] width 49 height 4
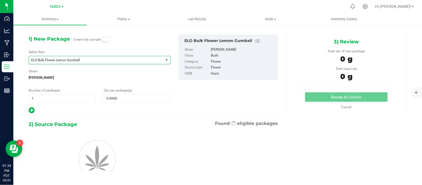
type input "0.0000"
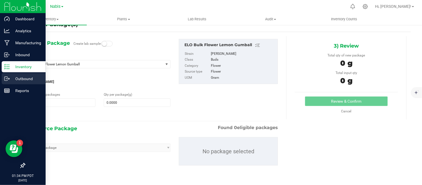
click at [20, 78] on p "Outbound" at bounding box center [26, 78] width 33 height 7
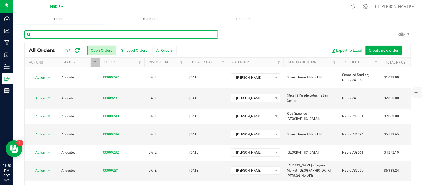
click at [154, 33] on input "text" at bounding box center [120, 34] width 193 height 8
type input "fig"
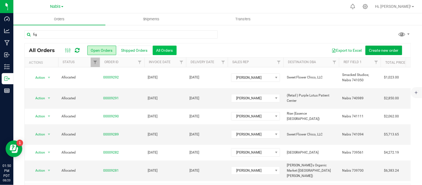
click at [164, 48] on button "All Orders" at bounding box center [165, 50] width 24 height 9
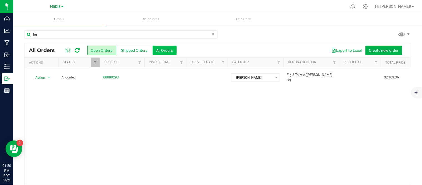
click at [163, 49] on button "All Orders" at bounding box center [165, 50] width 24 height 9
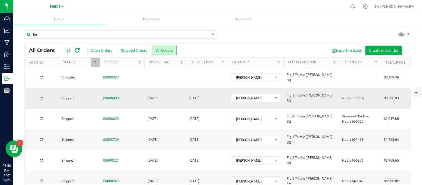
click at [112, 96] on link "00008988" at bounding box center [111, 98] width 16 height 5
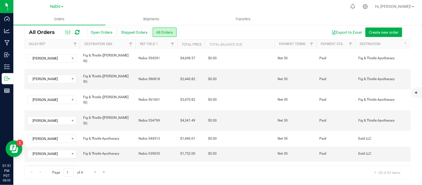
scroll to position [0, 212]
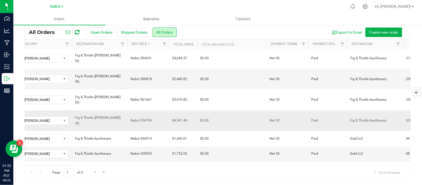
drag, startPoint x: 117, startPoint y: 61, endPoint x: 71, endPoint y: 60, distance: 45.6
click at [72, 110] on td "Fig & Thistle ([PERSON_NAME] St)" at bounding box center [100, 120] width 56 height 21
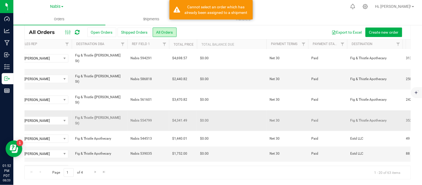
copy span "Fig & Thistle ([PERSON_NAME] St)"
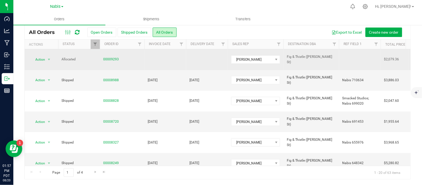
scroll to position [0, 0]
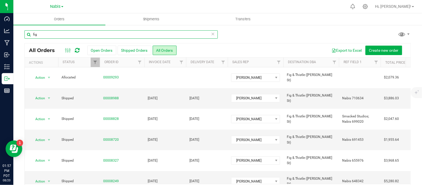
click at [96, 36] on input "fig" at bounding box center [120, 34] width 193 height 8
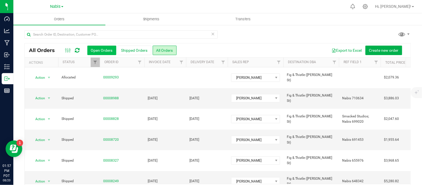
click at [102, 48] on button "Open Orders" at bounding box center [101, 50] width 29 height 9
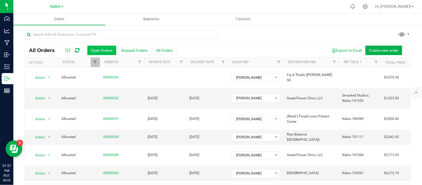
click at [102, 48] on button "Open Orders" at bounding box center [101, 50] width 29 height 9
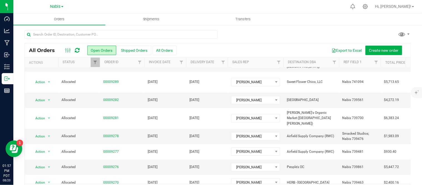
scroll to position [73, 0]
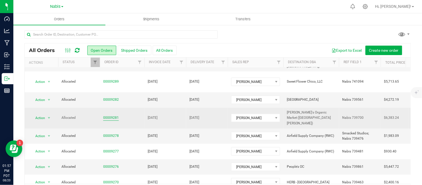
click at [109, 115] on link "00009281" at bounding box center [111, 117] width 16 height 5
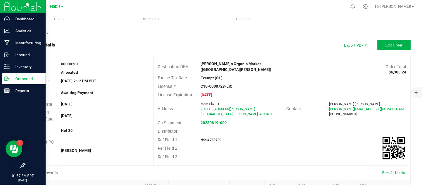
click at [13, 79] on p "Outbound" at bounding box center [26, 78] width 33 height 7
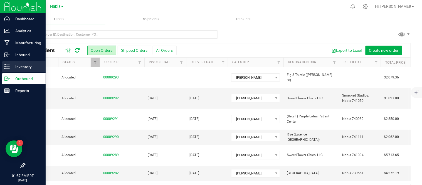
click at [11, 66] on p "Inventory" at bounding box center [26, 66] width 33 height 7
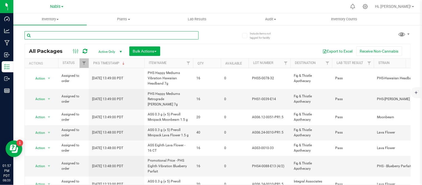
click at [167, 34] on input "text" at bounding box center [111, 35] width 174 height 8
type input "vibration"
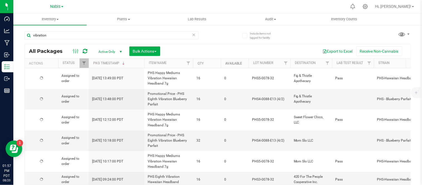
click at [237, 62] on link "Available" at bounding box center [233, 63] width 17 height 4
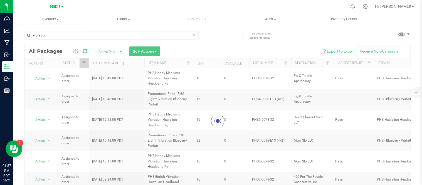
click at [237, 62] on div at bounding box center [218, 121] width 386 height 154
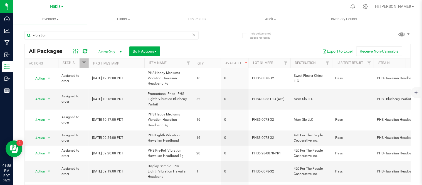
click at [414, 54] on div "Include items not tagged for facility vibration All Packages Active Only Active…" at bounding box center [217, 109] width 409 height 170
click at [238, 64] on link "Available" at bounding box center [236, 63] width 23 height 4
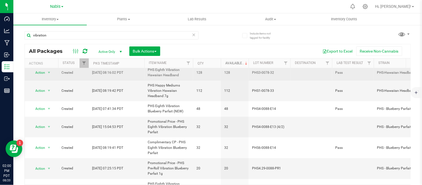
scroll to position [117, 0]
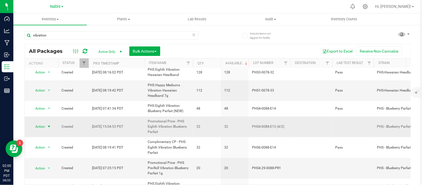
click at [45, 123] on span "Action" at bounding box center [37, 127] width 15 height 8
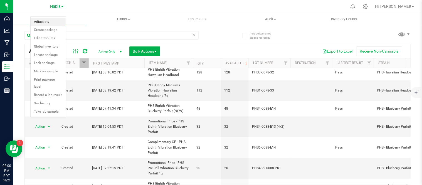
click at [47, 21] on li "Adjust qty" at bounding box center [48, 22] width 35 height 8
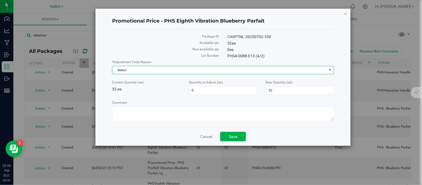
click at [199, 67] on span "Select" at bounding box center [219, 70] width 214 height 8
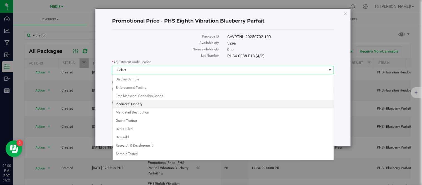
click at [147, 102] on li "Incorrect Quantity" at bounding box center [223, 104] width 221 height 8
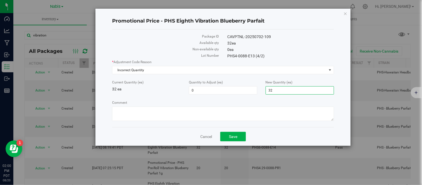
click at [281, 92] on span "32 32" at bounding box center [300, 90] width 68 height 8
click at [281, 92] on input "32" at bounding box center [300, 90] width 68 height 8
type input "0"
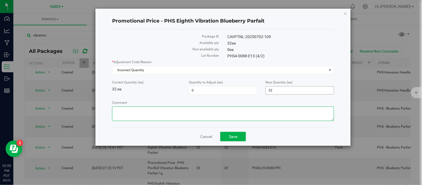
type input "-32"
type input "0"
type textarea "sold out at nabis, looking into discrepancy"
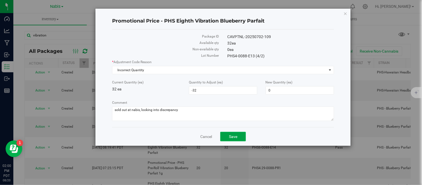
click at [233, 141] on button "Save" at bounding box center [233, 136] width 26 height 9
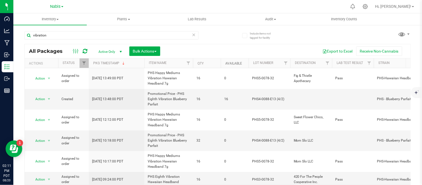
click at [229, 65] on link "Available" at bounding box center [233, 63] width 17 height 4
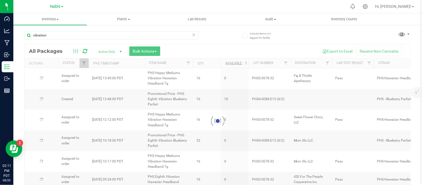
click at [229, 65] on div at bounding box center [218, 121] width 386 height 154
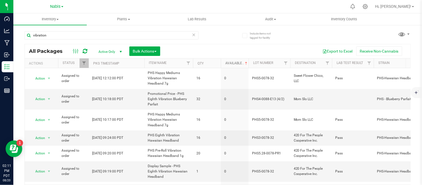
click at [229, 65] on link "Available" at bounding box center [236, 63] width 23 height 4
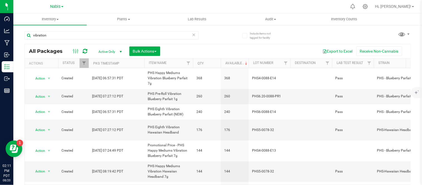
click at [353, 29] on div "vibration All Packages Active Only Active Only Lab Samples Locked All Bulk Acti…" at bounding box center [217, 112] width 386 height 172
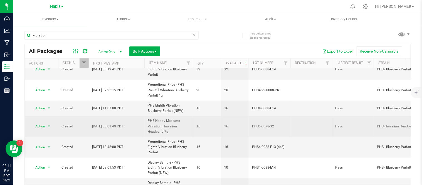
scroll to position [177, 0]
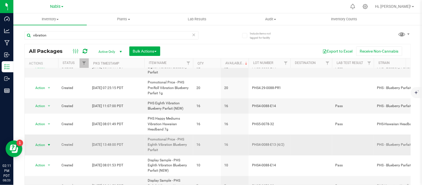
click at [35, 141] on span "Action" at bounding box center [37, 145] width 15 height 8
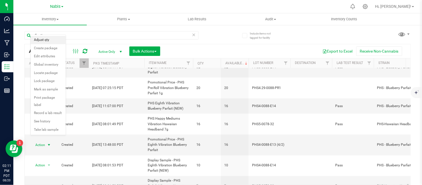
click at [49, 38] on li "Adjust qty" at bounding box center [48, 40] width 35 height 8
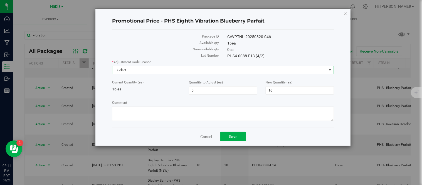
click at [199, 71] on span "Select" at bounding box center [219, 70] width 214 height 8
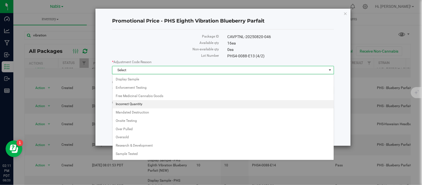
click at [147, 104] on li "Incorrect Quantity" at bounding box center [223, 104] width 221 height 8
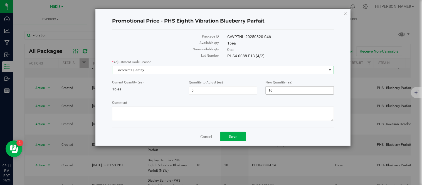
click at [279, 91] on span "16 16" at bounding box center [300, 90] width 68 height 8
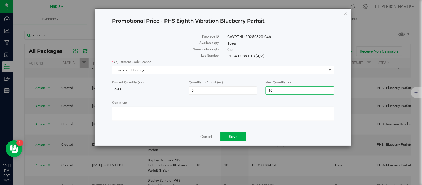
click at [279, 91] on input "16" at bounding box center [300, 90] width 68 height 8
type input "0"
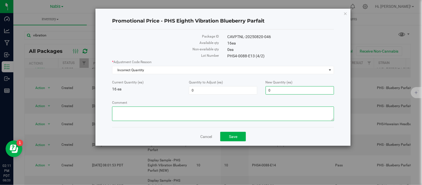
type input "-16"
type input "0"
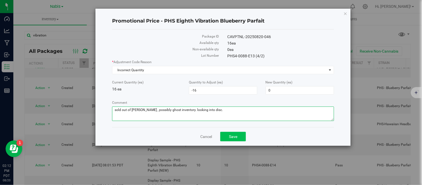
type textarea "sold out of nabis , possibly ghost inventory. looking into disc."
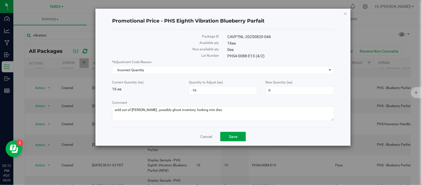
click at [231, 137] on span "Save" at bounding box center [233, 136] width 8 height 4
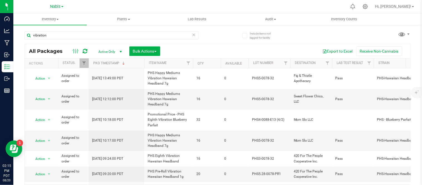
click at [364, 30] on div "vibration All Packages Active Only Active Only Lab Samples Locked All Bulk Acti…" at bounding box center [217, 112] width 386 height 172
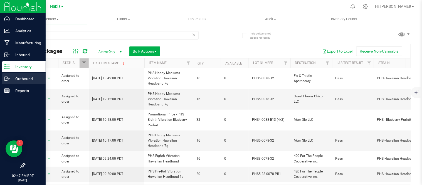
click at [15, 83] on div "Outbound" at bounding box center [24, 78] width 44 height 11
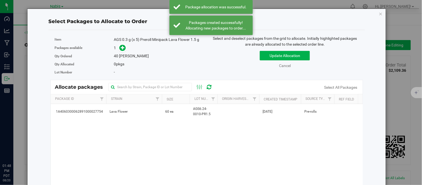
click at [179, 110] on td "60 ea" at bounding box center [176, 111] width 28 height 15
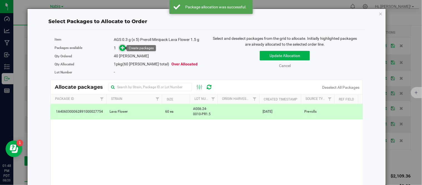
click at [121, 46] on icon at bounding box center [123, 48] width 4 height 4
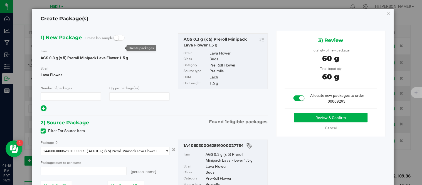
type input "1"
type input "40"
type input "40 ea"
click at [298, 117] on button "Review & Confirm" at bounding box center [331, 117] width 74 height 9
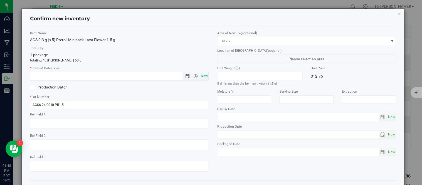
click at [203, 75] on span "Now" at bounding box center [204, 76] width 9 height 8
type input "8/20/2025 1:48 PM"
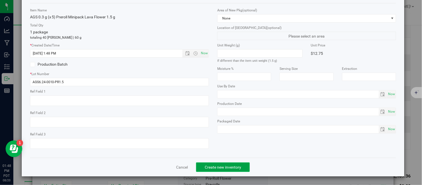
click at [218, 165] on span "Create new inventory" at bounding box center [223, 167] width 36 height 4
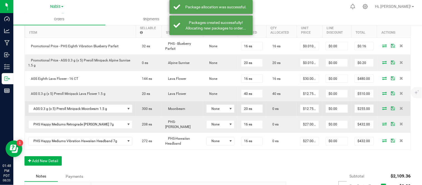
click at [382, 108] on icon at bounding box center [384, 108] width 4 height 3
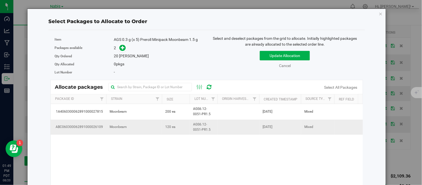
click at [165, 128] on span "120 ea" at bounding box center [170, 126] width 10 height 5
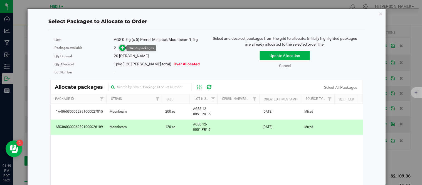
click at [123, 46] on icon at bounding box center [123, 48] width 4 height 4
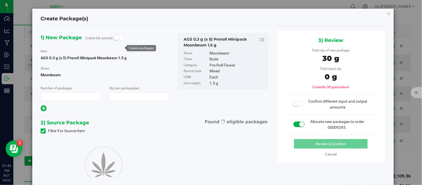
type input "1"
type input "20"
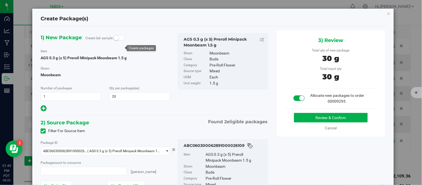
type input "20 ea"
click at [309, 118] on button "Review & Confirm" at bounding box center [331, 117] width 74 height 9
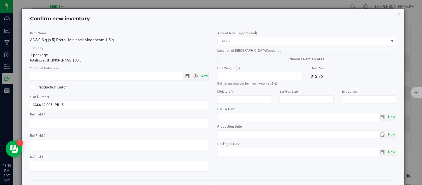
click at [200, 73] on span "Now" at bounding box center [204, 76] width 9 height 8
type input "8/20/2025 1:49 PM"
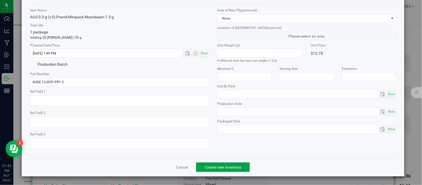
click at [228, 169] on span "Create new inventory" at bounding box center [223, 167] width 36 height 4
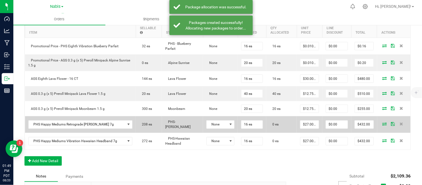
click at [382, 123] on icon at bounding box center [384, 123] width 4 height 3
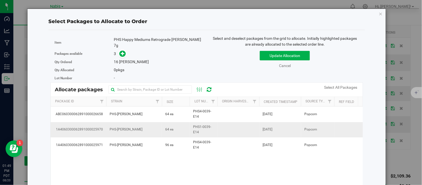
click at [160, 129] on td "PHS-[PERSON_NAME]" at bounding box center [134, 129] width 56 height 15
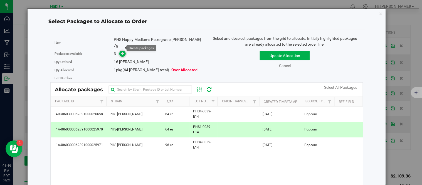
click at [121, 51] on icon at bounding box center [123, 53] width 4 height 4
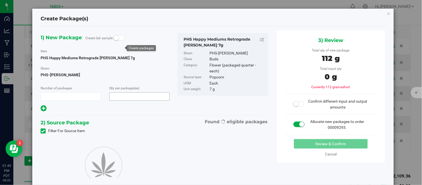
type input "1"
type input "16"
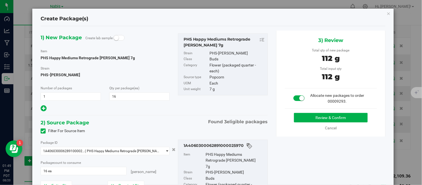
click at [302, 112] on div "3) Review Total qty of new package 112 g Total input qty 112 g Allocate new pac…" at bounding box center [330, 84] width 109 height 106
click at [302, 118] on button "Review & Confirm" at bounding box center [331, 117] width 74 height 9
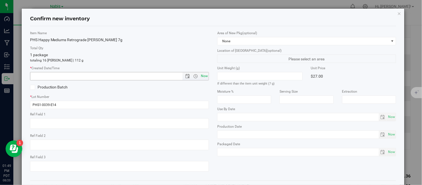
click at [202, 76] on span "Now" at bounding box center [204, 76] width 9 height 8
type input "8/20/2025 1:49 PM"
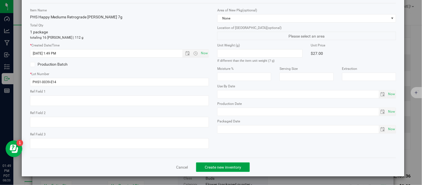
click at [216, 169] on span "Create new inventory" at bounding box center [223, 167] width 36 height 4
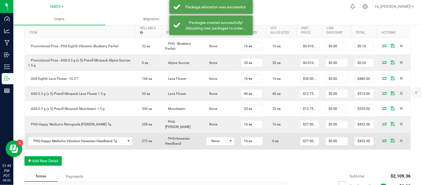
click at [382, 139] on icon at bounding box center [384, 140] width 4 height 3
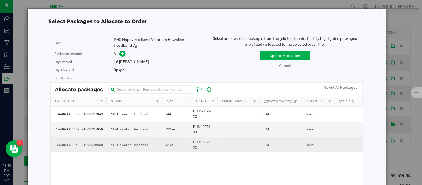
click at [228, 150] on td at bounding box center [238, 144] width 42 height 15
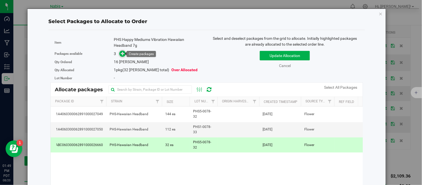
click at [121, 54] on icon at bounding box center [123, 53] width 4 height 4
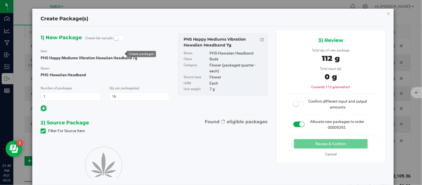
type input "16"
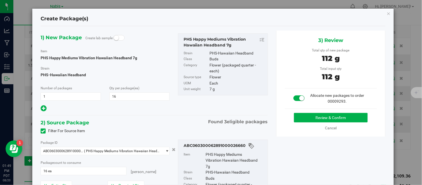
click at [305, 112] on div "3) Review Total qty of new package 112 g Total input qty 112 g Allocate new pac…" at bounding box center [330, 84] width 109 height 106
click at [303, 113] on button "Review & Confirm" at bounding box center [331, 117] width 74 height 9
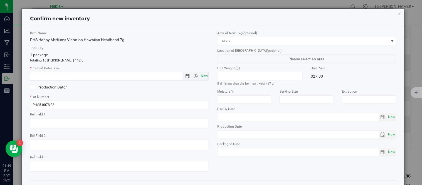
click at [202, 75] on span "Now" at bounding box center [204, 76] width 9 height 8
type input "8/20/2025 1:49 PM"
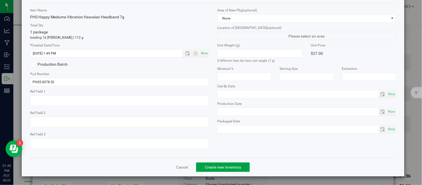
click at [216, 167] on span "Create new inventory" at bounding box center [223, 167] width 36 height 4
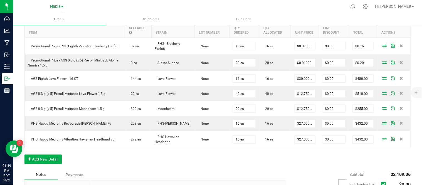
click at [350, 155] on div "Order Details Print All Labels Item Sellable Strain Lot Number Qty Ordered Qty …" at bounding box center [217, 89] width 386 height 161
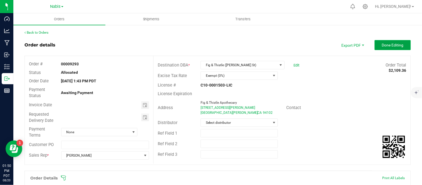
click at [390, 46] on span "Done Editing" at bounding box center [393, 45] width 22 height 4
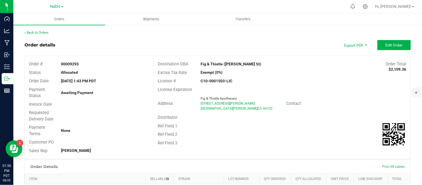
scroll to position [15, 0]
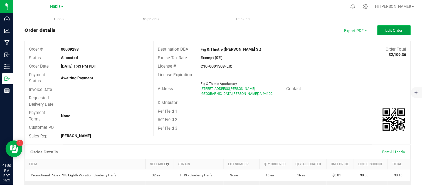
click at [385, 29] on span "Edit Order" at bounding box center [393, 30] width 17 height 4
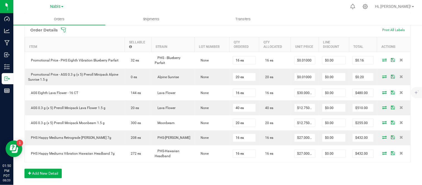
scroll to position [204, 0]
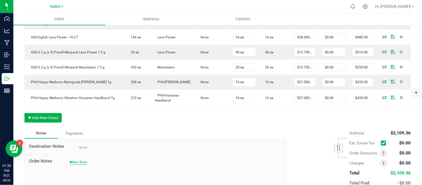
click at [75, 163] on button "New Note" at bounding box center [78, 162] width 17 height 5
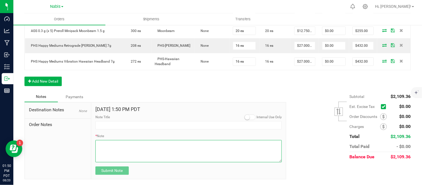
click at [145, 152] on textarea "* Note" at bounding box center [188, 151] width 186 height 22
type textarea "credit missing lava display"
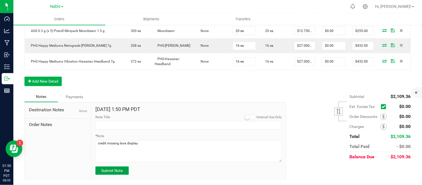
click at [115, 170] on span "Submit Note" at bounding box center [111, 171] width 21 height 4
type input "8/20/2025 13:50 PM PDT"
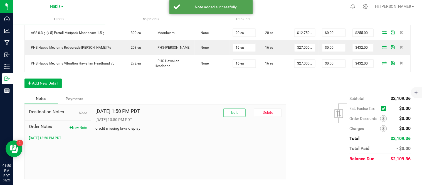
scroll to position [238, 0]
click at [382, 120] on icon at bounding box center [383, 119] width 2 height 4
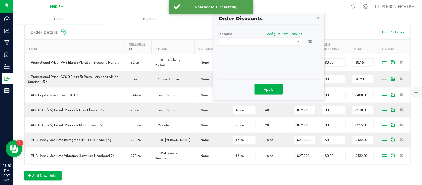
scroll to position [145, 0]
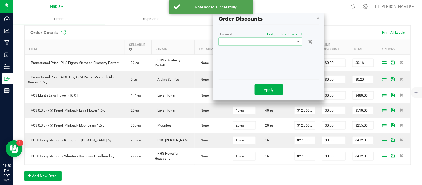
click at [271, 42] on span at bounding box center [257, 42] width 76 height 8
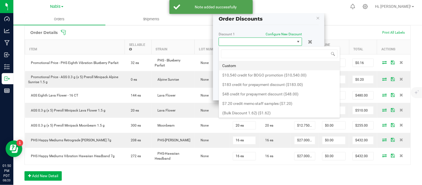
click at [258, 66] on li "Custom" at bounding box center [279, 65] width 121 height 9
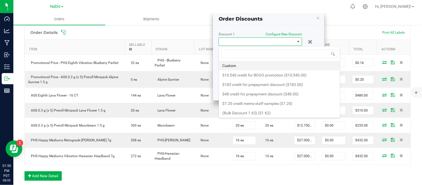
scroll to position [0, 0]
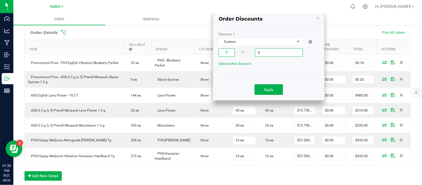
click at [283, 54] on input "0" at bounding box center [279, 53] width 48 height 8
type input "$30.00"
click at [268, 87] on button "Apply" at bounding box center [268, 89] width 28 height 11
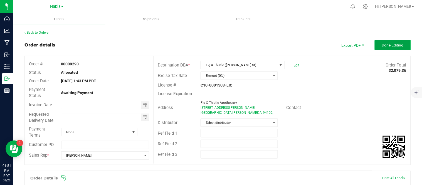
click at [382, 46] on span "Done Editing" at bounding box center [393, 45] width 22 height 4
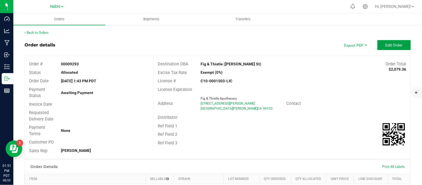
click at [397, 42] on button "Edit Order" at bounding box center [393, 45] width 33 height 10
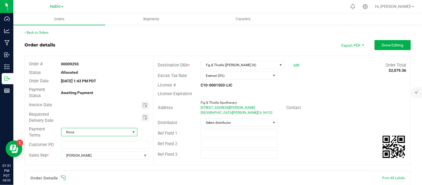
click at [81, 132] on span "None" at bounding box center [95, 132] width 69 height 8
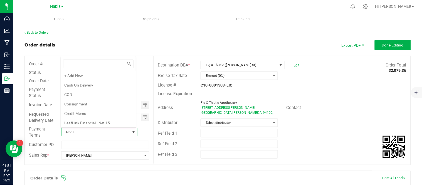
scroll to position [96, 0]
click at [114, 80] on li "Net 30" at bounding box center [98, 83] width 75 height 9
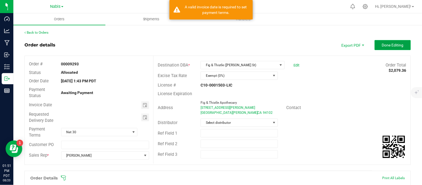
click at [387, 41] on button "Done Editing" at bounding box center [393, 45] width 36 height 10
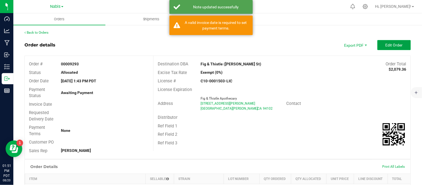
click at [387, 41] on button "Edit Order" at bounding box center [393, 45] width 33 height 10
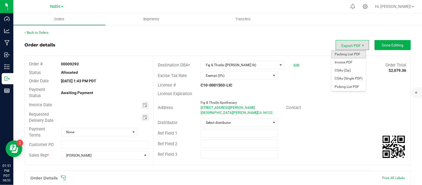
click at [354, 55] on span "Packing List PDF" at bounding box center [348, 54] width 34 height 8
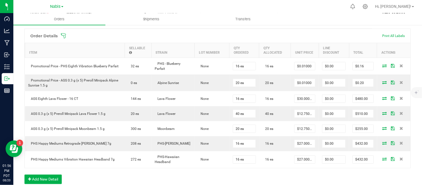
scroll to position [142, 0]
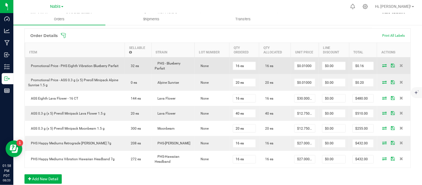
click at [382, 65] on icon at bounding box center [384, 65] width 4 height 3
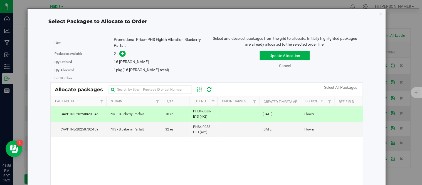
click at [213, 113] on span "PHS4-0088-E13 (4/2)" at bounding box center [203, 114] width 21 height 11
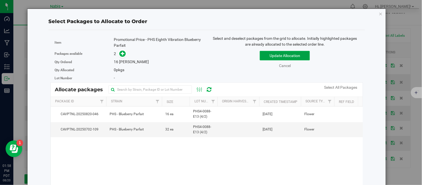
click at [269, 60] on button "Update Allocation" at bounding box center [285, 55] width 50 height 9
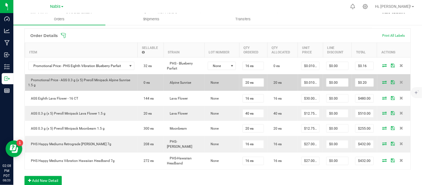
scroll to position [0, 0]
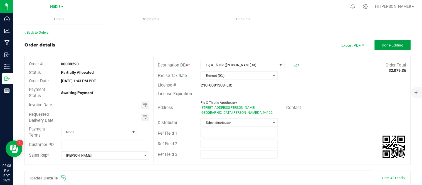
click at [394, 43] on span "Done Editing" at bounding box center [393, 45] width 22 height 4
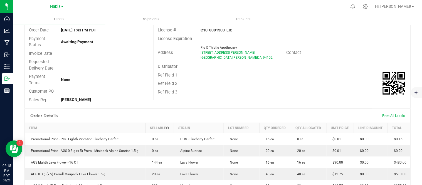
scroll to position [51, 0]
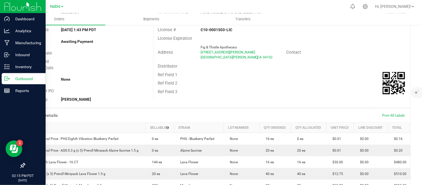
click at [9, 77] on icon at bounding box center [7, 79] width 6 height 6
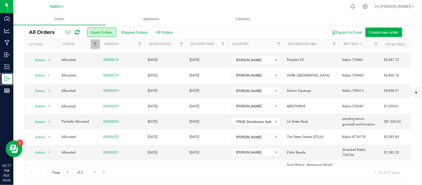
scroll to position [162, 0]
click at [110, 119] on link "00009253" at bounding box center [111, 121] width 16 height 5
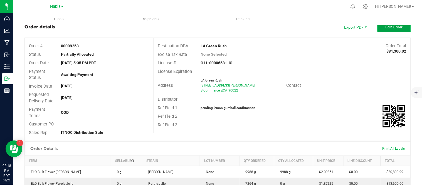
click at [379, 29] on button "Edit Order" at bounding box center [393, 27] width 33 height 10
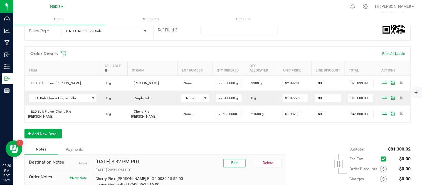
scroll to position [126, 0]
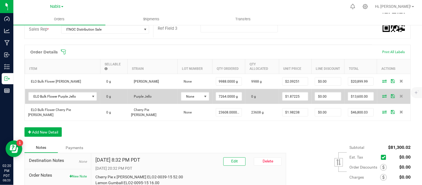
click at [382, 94] on icon at bounding box center [384, 95] width 4 height 3
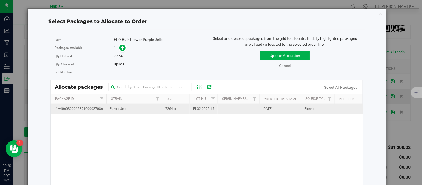
click at [190, 107] on td "ELO2-0095-15" at bounding box center [204, 109] width 28 height 10
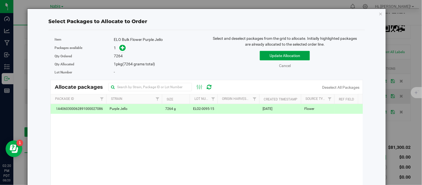
click at [269, 53] on button "Update Allocation" at bounding box center [285, 55] width 50 height 9
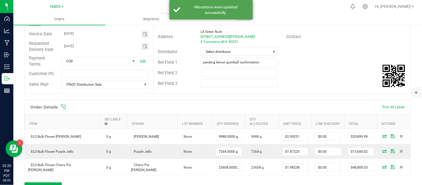
scroll to position [71, 0]
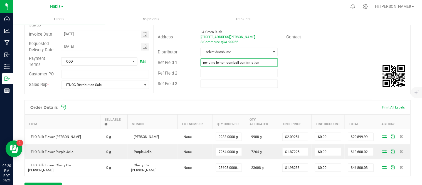
click at [261, 63] on input "pending lemon gumball confirmation" at bounding box center [239, 62] width 77 height 8
type input "ITNOC (K) Bulk"
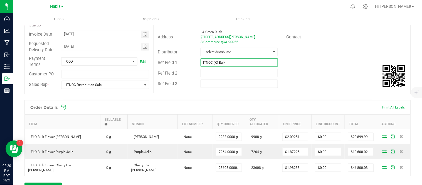
scroll to position [0, 0]
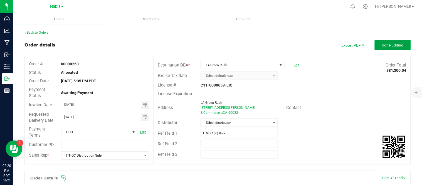
click at [382, 46] on span "Done Editing" at bounding box center [393, 45] width 22 height 4
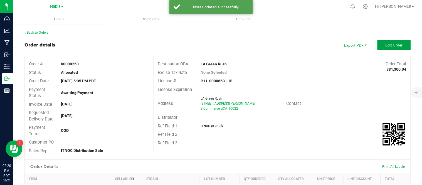
click at [378, 46] on button "Edit Order" at bounding box center [393, 45] width 33 height 10
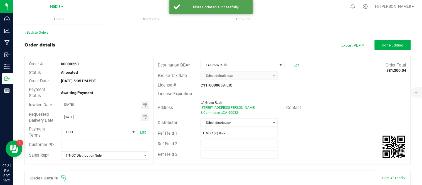
scroll to position [121, 0]
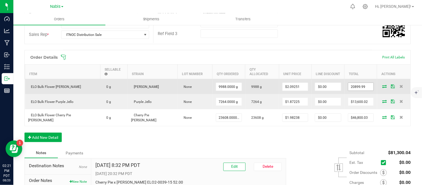
click at [352, 86] on input "20899.99" at bounding box center [360, 87] width 25 height 8
click at [350, 83] on input "20899.99" at bounding box center [360, 87] width 25 height 8
click at [348, 83] on input "20899.99" at bounding box center [360, 87] width 25 height 8
type input "$20,900.00"
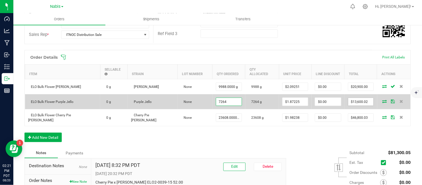
type input "7264.0000 g"
type input "13600.024"
click at [362, 98] on input "13600.024" at bounding box center [360, 102] width 25 height 8
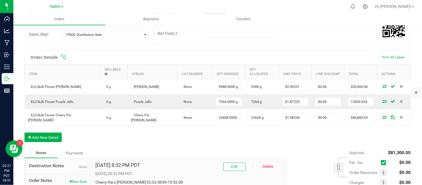
click at [362, 98] on input "13600.024" at bounding box center [360, 102] width 25 height 8
type input "13600.0"
type input "23608"
type input "$13,600.00"
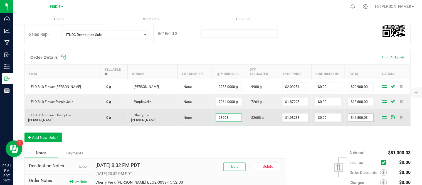
type input "23608.0000 g"
type input "46800.02704"
click at [362, 114] on input "46800.02704" at bounding box center [360, 118] width 25 height 8
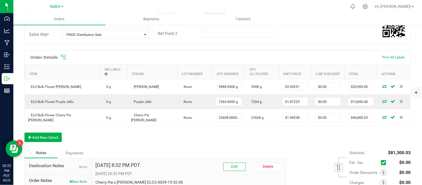
click at [170, 132] on div "Order Details Print All Labels Item Sellable Strain Lot Number Qty Ordered Qty …" at bounding box center [217, 99] width 386 height 98
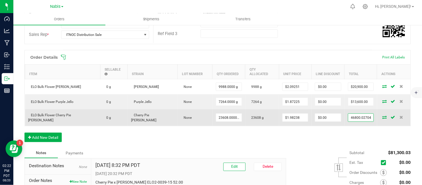
click at [362, 114] on input "46800.02704" at bounding box center [360, 118] width 25 height 8
drag, startPoint x: 355, startPoint y: 111, endPoint x: 377, endPoint y: 112, distance: 21.4
click at [377, 112] on outbound-order-line-row "ELO Bulk Flower Cherry Pie Runtz 0 g Cherry Pie Runtz None 23608.0000 g 23608 g…" at bounding box center [218, 117] width 386 height 17
type input "$46,800.00"
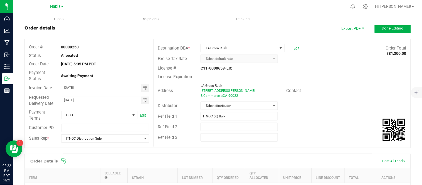
scroll to position [168, 0]
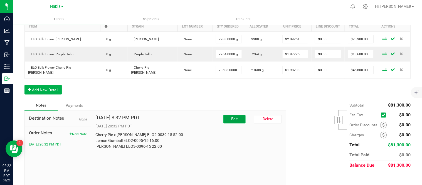
click at [229, 115] on button "Edit" at bounding box center [234, 119] width 22 height 8
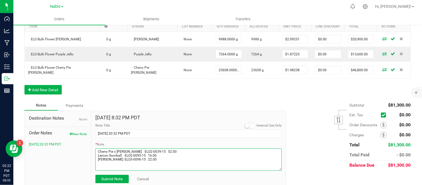
click at [174, 151] on textarea "* Note" at bounding box center [188, 160] width 186 height 22
type textarea "Cherry Pie x Runtz ELO2-0039-15 52.00 Lemon Gumball ELO2-0095-15 16.00 = purple…"
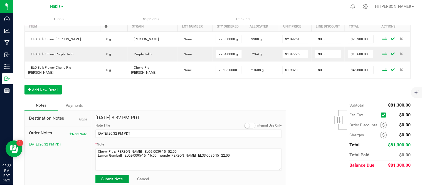
click at [109, 177] on span "Submit Note" at bounding box center [111, 179] width 21 height 4
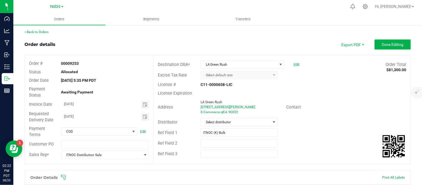
scroll to position [0, 0]
click at [391, 48] on button "Done Editing" at bounding box center [393, 45] width 36 height 10
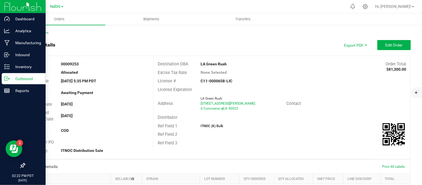
click at [9, 79] on icon at bounding box center [9, 79] width 1 height 1
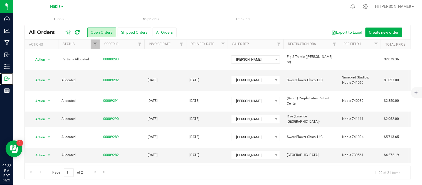
scroll to position [196, 0]
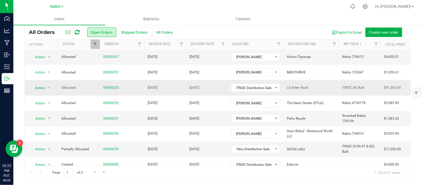
click at [181, 80] on td "Aug 11, 2025" at bounding box center [165, 87] width 42 height 15
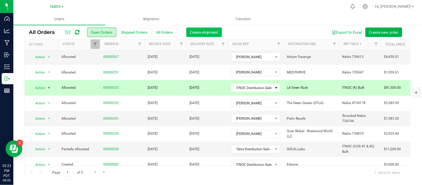
click at [207, 31] on span "Create shipment" at bounding box center [204, 32] width 28 height 4
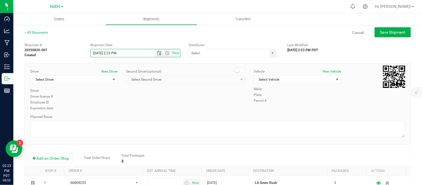
click at [99, 52] on input "8/20/2025 2:23 PM" at bounding box center [127, 53] width 73 height 8
type input "8/12/2025 2:23 PM"
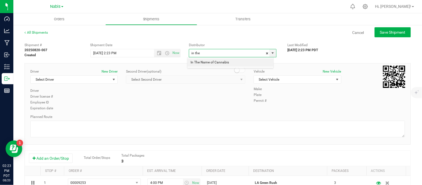
click at [206, 60] on li "In The Name of Cannabis" at bounding box center [230, 62] width 86 height 8
type input "In The Name of Cannabis"
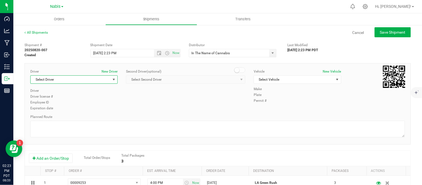
click at [61, 78] on span "Select Driver" at bounding box center [71, 80] width 80 height 8
click at [67, 101] on span "ITNOC Sale Distributor Driver" at bounding box center [55, 102] width 43 height 7
type input "itn"
click at [271, 78] on span "Select Vehicle" at bounding box center [294, 80] width 80 height 8
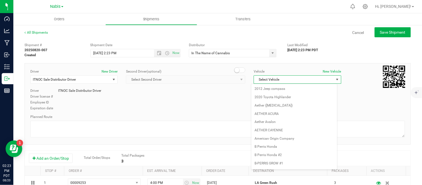
scroll to position [349, 0]
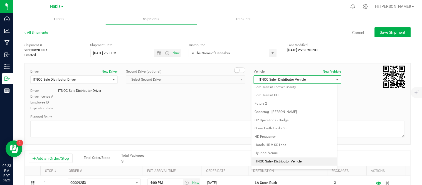
click at [233, 93] on div "Driver New Driver ITNOC Sale Distributor Driver Select Driver ITNOC Sale Distri…" at bounding box center [217, 90] width 383 height 43
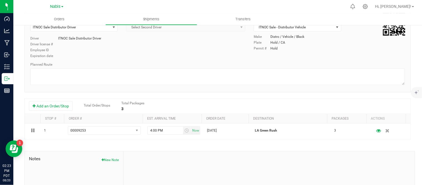
scroll to position [0, 0]
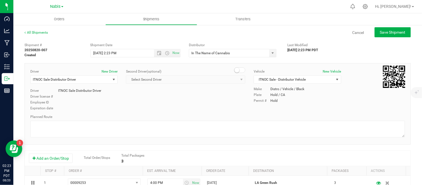
click at [385, 37] on div "All Shipments Cancel Save Shipment" at bounding box center [217, 35] width 386 height 10
click at [386, 33] on span "Save Shipment" at bounding box center [393, 32] width 26 height 4
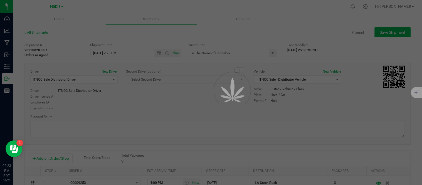
type input "8/12/2025 9:23 PM"
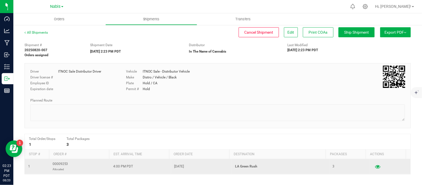
click at [375, 168] on icon "button" at bounding box center [377, 167] width 5 height 4
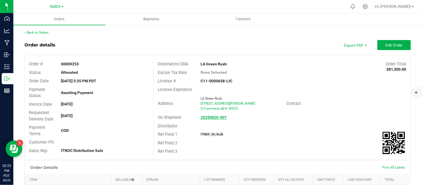
click at [217, 118] on strong "20250820-007" at bounding box center [214, 117] width 26 height 4
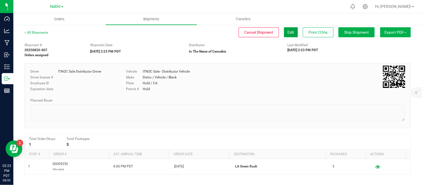
click at [288, 30] on span "Edit" at bounding box center [291, 32] width 7 height 4
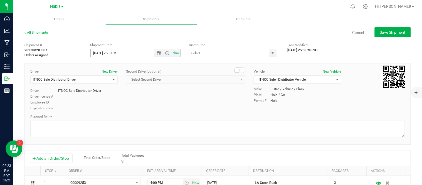
type input "In The Name of Cannabis"
click at [96, 52] on input "8/12/2025 2:23 PM" at bounding box center [127, 53] width 73 height 8
click at [186, 39] on div "All Shipments Cancel Save Shipment" at bounding box center [217, 35] width 386 height 10
click at [380, 33] on span "Save Shipment" at bounding box center [393, 32] width 26 height 4
type input "8/11/2025 9:23 PM"
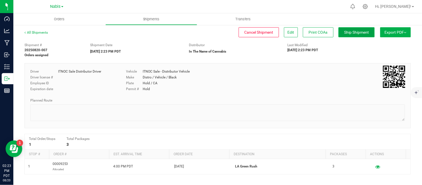
click at [350, 32] on span "Ship Shipment" at bounding box center [356, 32] width 25 height 4
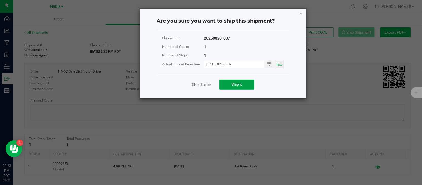
click at [234, 82] on span "Ship it" at bounding box center [237, 84] width 11 height 4
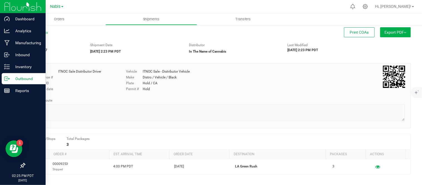
click at [16, 79] on p "Outbound" at bounding box center [26, 78] width 33 height 7
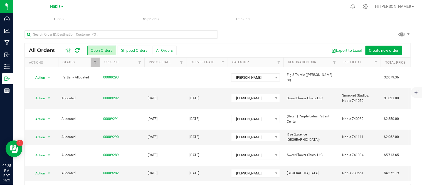
click at [370, 30] on div at bounding box center [217, 36] width 386 height 13
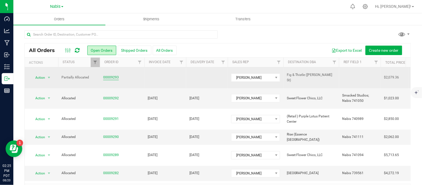
click at [111, 76] on link "00009293" at bounding box center [111, 77] width 16 height 5
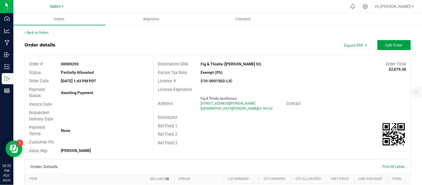
click at [385, 45] on span "Edit Order" at bounding box center [393, 45] width 17 height 4
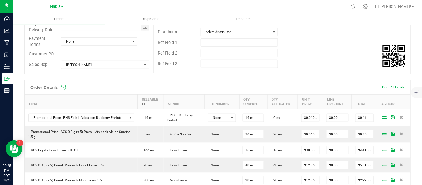
scroll to position [104, 0]
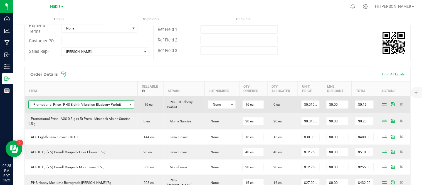
click at [109, 103] on span "Promotional Price - PHS Eighth Vibration Blueberry Parfait" at bounding box center [78, 105] width 98 height 8
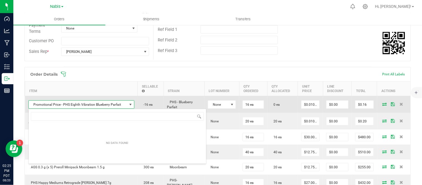
scroll to position [8, 103]
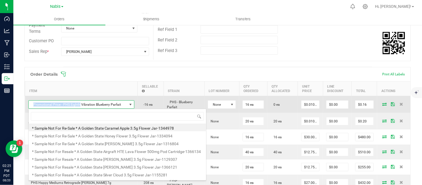
drag, startPoint x: 78, startPoint y: 103, endPoint x: 33, endPoint y: 102, distance: 45.6
click at [33, 102] on span "Promotional Price - PHS Eighth Vibration Blueberry Parfait" at bounding box center [78, 105] width 98 height 8
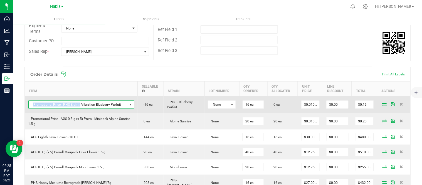
copy span "Promotional Price - PHS Eighth"
click at [42, 107] on span "Promotional Price - PHS Eighth Vibration Blueberry Parfait" at bounding box center [78, 105] width 98 height 8
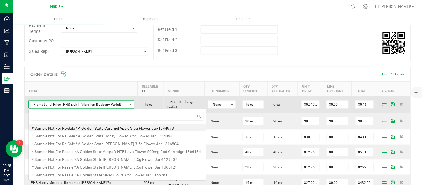
scroll to position [8, 104]
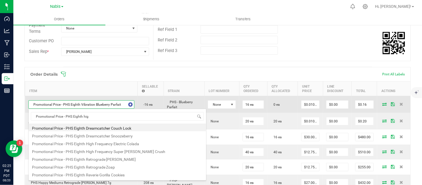
type input "Promotional Price - PHS Eighth high"
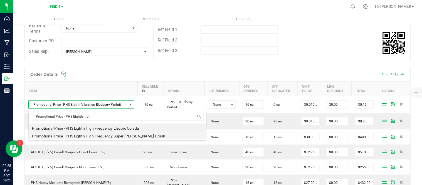
click at [128, 135] on li "Promotional Price - PHS Eighth High Frequency Super [PERSON_NAME] Crush" at bounding box center [117, 135] width 177 height 8
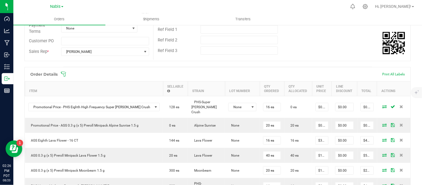
click at [290, 46] on div "Ref Field 3" at bounding box center [282, 50] width 257 height 11
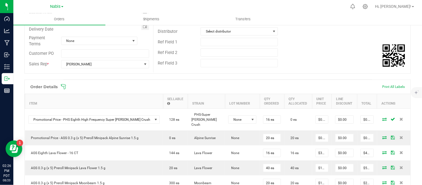
scroll to position [96, 0]
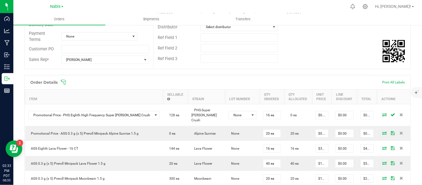
click at [415, 71] on div "Back to Orders Order details Export PDF Done Editing Order # 00009293 Status Pa…" at bounding box center [217, 131] width 409 height 404
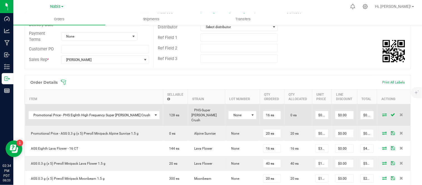
click at [382, 113] on icon at bounding box center [384, 114] width 4 height 3
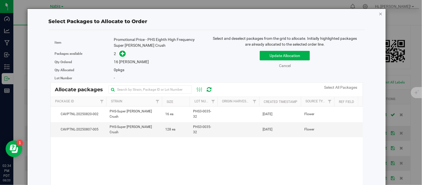
click at [379, 14] on icon "button" at bounding box center [381, 13] width 4 height 7
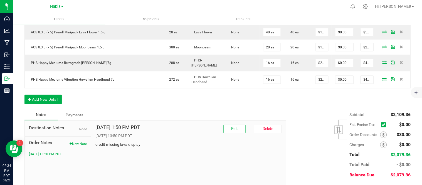
scroll to position [164, 0]
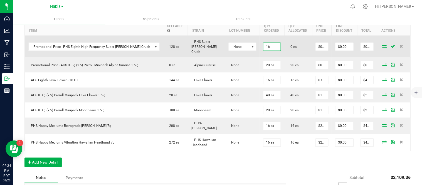
click at [263, 43] on input "16" at bounding box center [271, 47] width 17 height 8
type input "32"
type input "0.01"
type input "32 ea"
type input "$0.32"
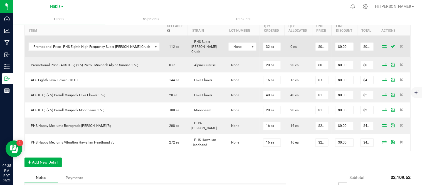
click at [382, 44] on icon at bounding box center [384, 45] width 4 height 3
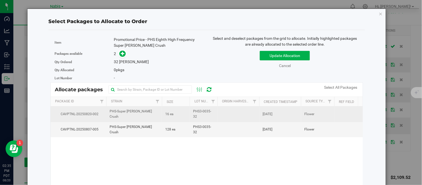
click at [171, 118] on td "16 ea" at bounding box center [176, 114] width 28 height 15
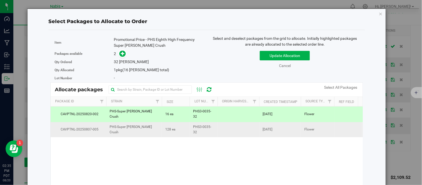
click at [179, 134] on td "128 ea" at bounding box center [176, 129] width 28 height 15
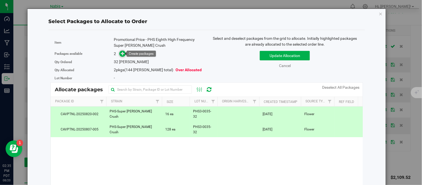
click at [119, 53] on span at bounding box center [122, 54] width 6 height 6
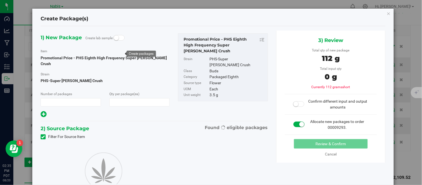
type input "1"
type input "32"
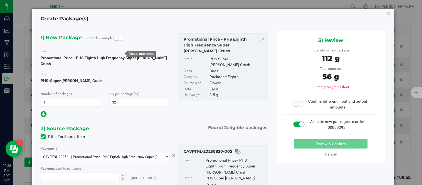
type input "16 ea"
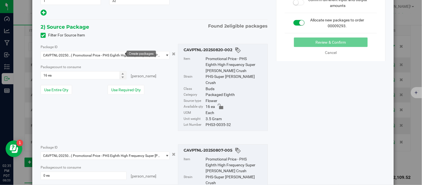
scroll to position [155, 0]
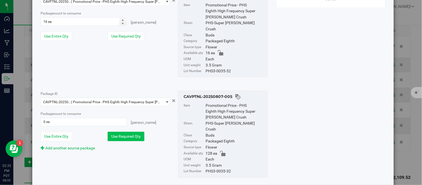
click at [129, 132] on button "Use Required Qty" at bounding box center [126, 136] width 37 height 9
type input "16 ea"
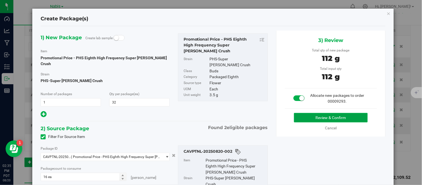
click at [332, 114] on button "Review & Confirm" at bounding box center [331, 117] width 74 height 9
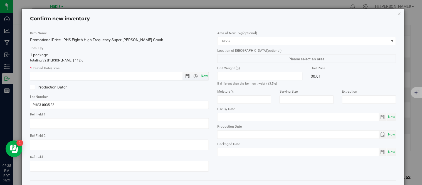
click at [202, 75] on span "Now" at bounding box center [204, 76] width 9 height 8
type input "8/20/2025 2:35 PM"
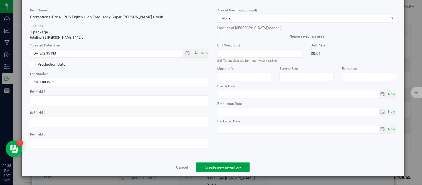
click at [241, 165] on button "Create new inventory" at bounding box center [223, 166] width 54 height 9
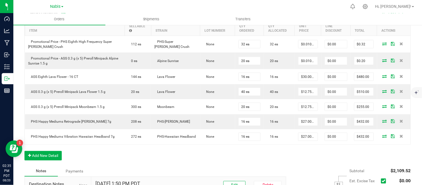
click at [371, 155] on div "Order Details Print All Labels Item Sellable Strain Lot Number Qty Ordered Qty …" at bounding box center [217, 86] width 386 height 159
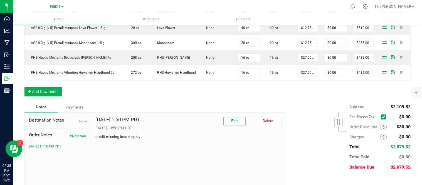
scroll to position [238, 0]
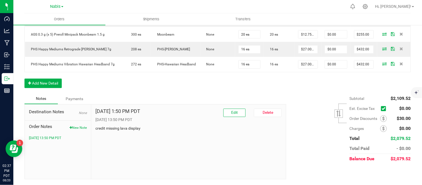
click at [370, 81] on div "Order Details Print All Labels Item Sellable Strain Lot Number Qty Ordered Qty …" at bounding box center [217, 13] width 386 height 159
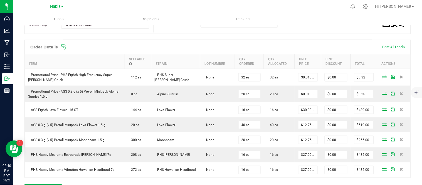
scroll to position [0, 0]
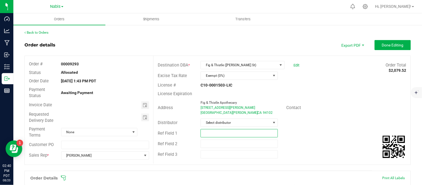
click at [221, 134] on input "text" at bounding box center [239, 133] width 77 height 8
paste input "741293"
click at [145, 107] on span "Toggle calendar" at bounding box center [145, 105] width 8 height 8
type input "Nabis 741293"
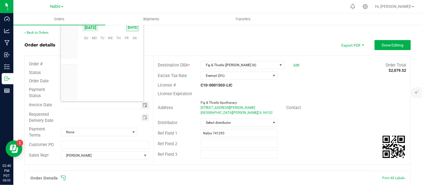
scroll to position [90132, 0]
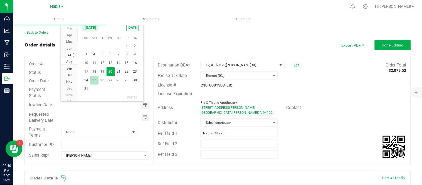
click at [91, 78] on span "25" at bounding box center [94, 80] width 8 height 9
type input "08/25/2025"
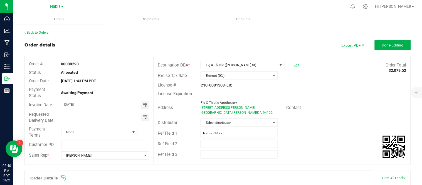
click at [145, 117] on span "Toggle calendar" at bounding box center [145, 117] width 4 height 4
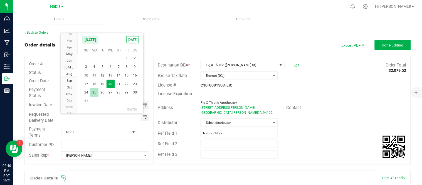
click at [95, 92] on span "25" at bounding box center [94, 92] width 8 height 9
type input "08/25/2025"
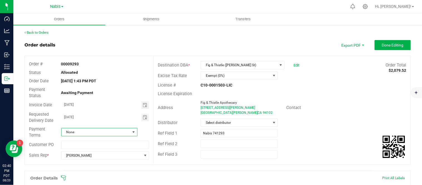
click at [131, 132] on span at bounding box center [133, 132] width 4 height 4
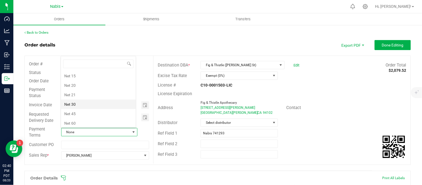
click at [94, 104] on li "Net 30" at bounding box center [98, 104] width 75 height 9
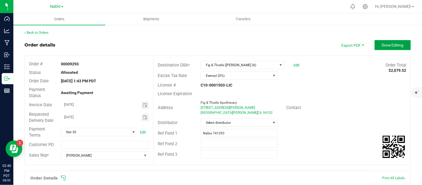
click at [383, 43] on span "Done Editing" at bounding box center [393, 45] width 22 height 4
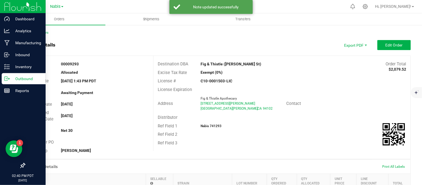
click at [11, 76] on p "Outbound" at bounding box center [26, 78] width 33 height 7
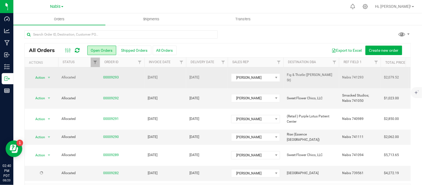
click at [187, 71] on td "[DATE]" at bounding box center [207, 77] width 42 height 21
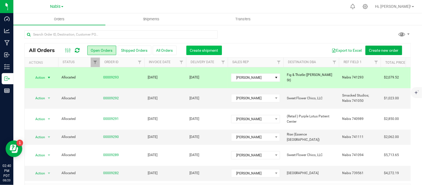
click at [211, 49] on span "Create shipment" at bounding box center [204, 50] width 28 height 4
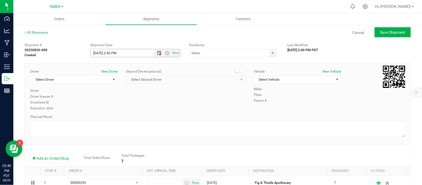
click at [159, 51] on span "Open the date view" at bounding box center [159, 53] width 4 height 4
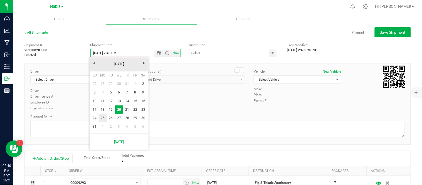
click at [102, 116] on link "25" at bounding box center [103, 118] width 8 height 9
type input "8/25/2025 2:40 PM"
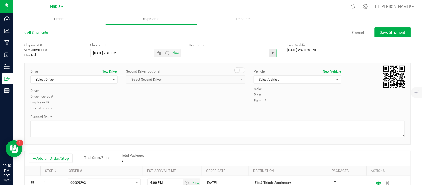
click at [224, 53] on input "text" at bounding box center [228, 53] width 78 height 8
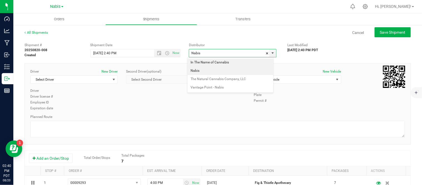
click at [202, 69] on li "Nabis" at bounding box center [230, 71] width 86 height 8
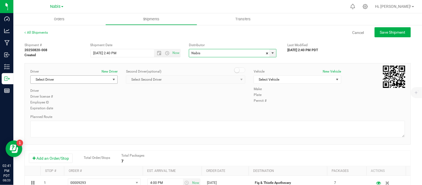
type input "Nabis"
click at [96, 80] on span "Select Driver" at bounding box center [71, 80] width 80 height 8
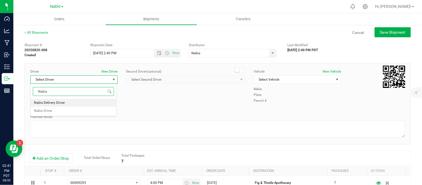
click at [68, 102] on li "Nabis Delivery Driver" at bounding box center [74, 103] width 86 height 8
type input "Nabis"
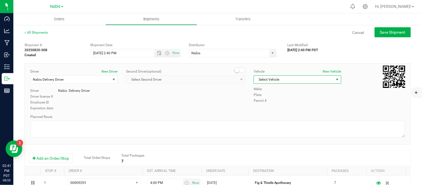
click at [262, 76] on span "Select Vehicle" at bounding box center [294, 80] width 80 height 8
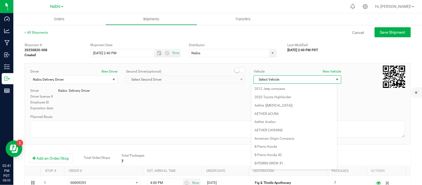
scroll to position [724, 0]
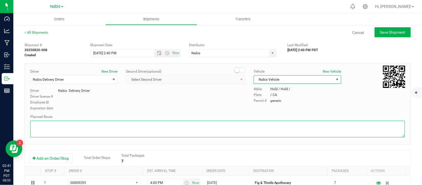
click at [186, 125] on textarea at bounding box center [217, 129] width 375 height 17
type textarea "follow google instructions"
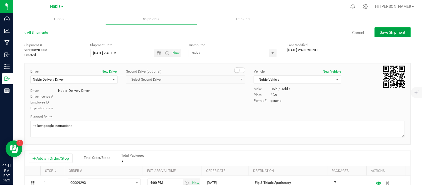
click at [386, 37] on button "Save Shipment" at bounding box center [393, 32] width 36 height 10
type input "8/25/2025 9:40 PM"
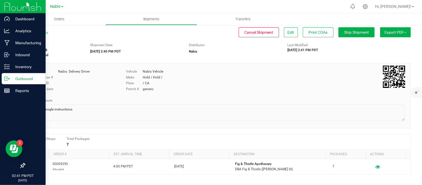
click at [13, 81] on p "Outbound" at bounding box center [26, 78] width 33 height 7
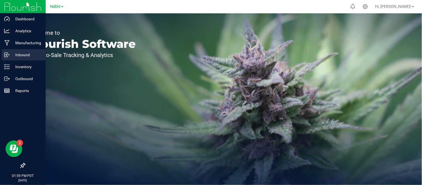
click at [31, 54] on p "Inbound" at bounding box center [26, 54] width 33 height 7
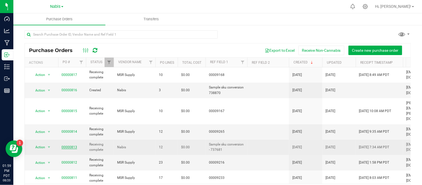
click at [71, 145] on link "00000813" at bounding box center [69, 147] width 16 height 4
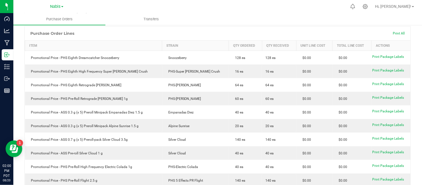
scroll to position [55, 0]
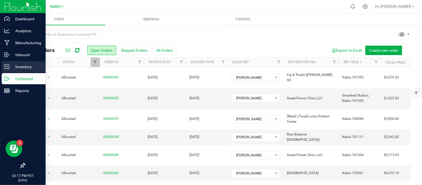
drag, startPoint x: 0, startPoint y: 0, endPoint x: 6, endPoint y: 64, distance: 64.3
click at [6, 64] on icon at bounding box center [7, 67] width 6 height 6
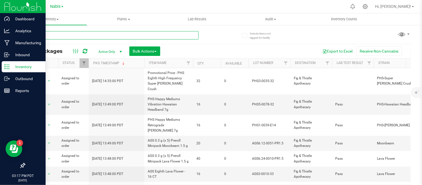
click at [150, 35] on input "text" at bounding box center [111, 35] width 174 height 8
type input "retrograde"
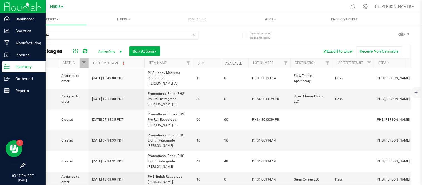
click at [234, 63] on link "Available" at bounding box center [233, 63] width 17 height 4
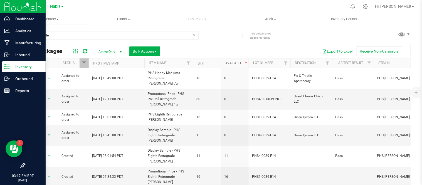
click at [234, 63] on link "Available" at bounding box center [236, 63] width 23 height 4
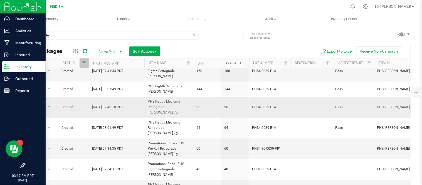
scroll to position [23, 0]
click at [40, 105] on span "Action" at bounding box center [37, 107] width 15 height 8
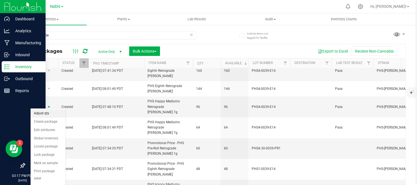
click at [45, 113] on li "Adjust qty" at bounding box center [48, 113] width 35 height 8
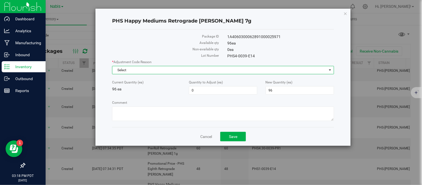
click at [161, 69] on span "Select" at bounding box center [219, 70] width 214 height 8
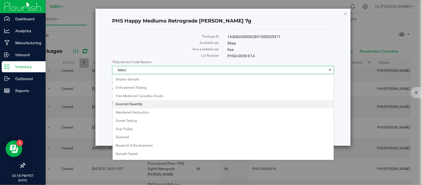
click at [135, 103] on li "Incorrect Quantity" at bounding box center [223, 104] width 221 height 8
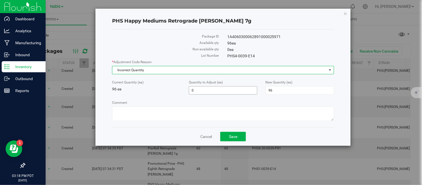
click at [204, 87] on span "0 0" at bounding box center [223, 90] width 68 height 8
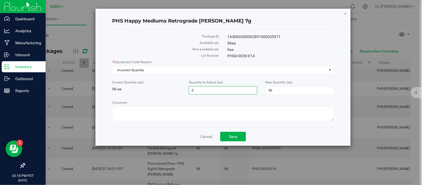
click at [204, 87] on input "0" at bounding box center [223, 90] width 68 height 8
type input "-16"
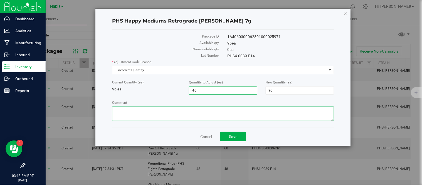
type input "-16"
type input "80"
click at [189, 116] on textarea "Comment" at bounding box center [223, 114] width 222 height 14
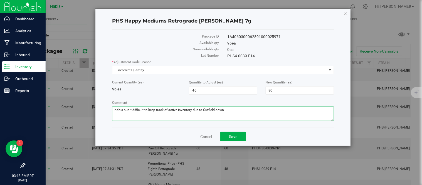
click at [218, 109] on textarea "Comment" at bounding box center [223, 114] width 222 height 14
type textarea "nabis audit difficult to keep track of active inventory due to Outfield down"
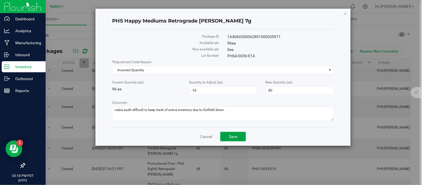
click at [237, 139] on span "Save" at bounding box center [233, 136] width 8 height 4
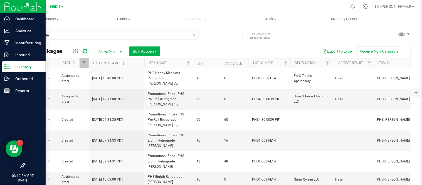
click at [221, 44] on div "All Packages Active Only Active Only Lab Samples Locked All Bulk Actions Add to…" at bounding box center [218, 51] width 386 height 14
click at [11, 78] on p "Outbound" at bounding box center [26, 78] width 33 height 7
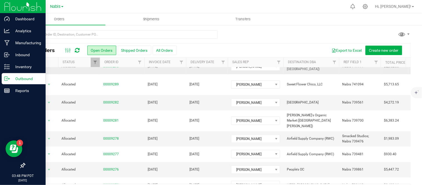
scroll to position [71, 0]
click at [110, 100] on link "00009282" at bounding box center [111, 102] width 16 height 5
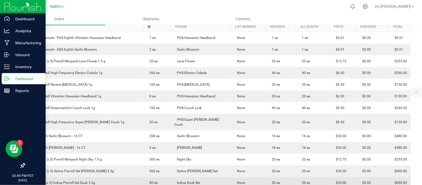
scroll to position [111, 0]
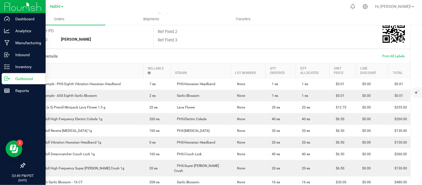
click at [409, 51] on div "Back to Orders Order details Export PDF Edit Order Order # 00009282 Status Allo…" at bounding box center [217, 166] width 409 height 506
click at [18, 82] on div "Outbound" at bounding box center [24, 78] width 44 height 11
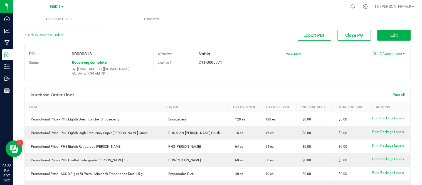
scroll to position [55, 0]
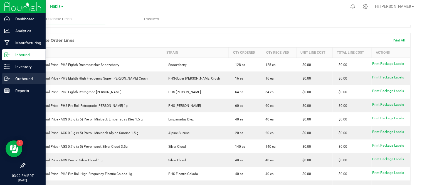
click at [9, 77] on icon at bounding box center [7, 79] width 6 height 6
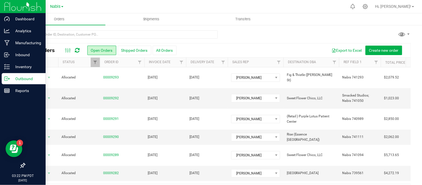
click at [61, 4] on link "Nabis" at bounding box center [56, 6] width 13 height 5
click at [61, 19] on link "MSR Supply" at bounding box center [56, 20] width 81 height 8
